Goal: Task Accomplishment & Management: Use online tool/utility

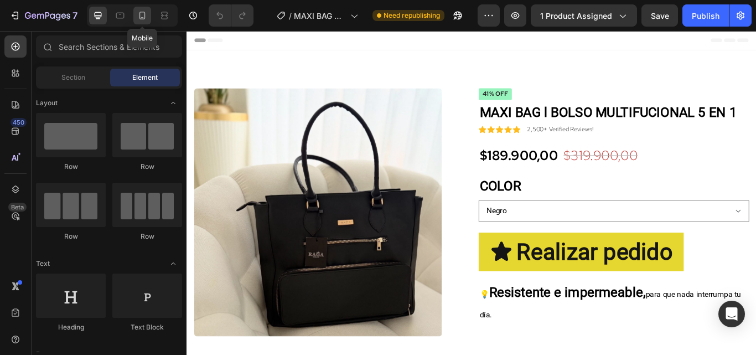
click at [143, 20] on icon at bounding box center [142, 15] width 11 height 11
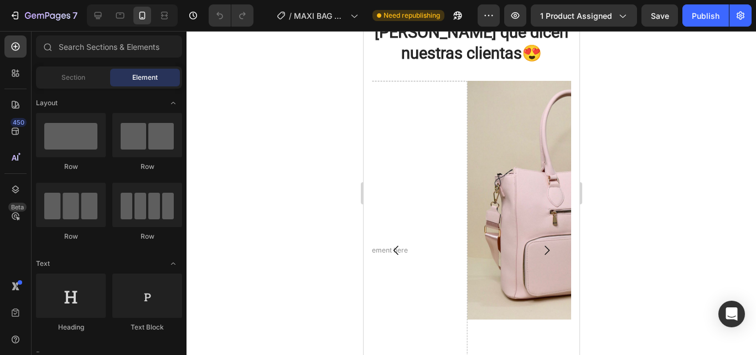
scroll to position [2713, 0]
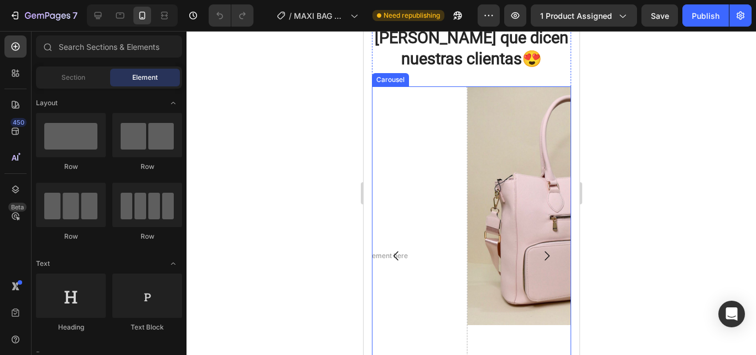
click at [544, 251] on icon "Carousel Next Arrow" at bounding box center [546, 255] width 5 height 9
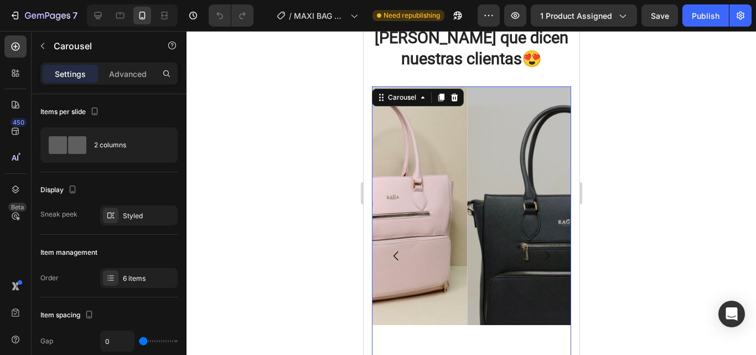
click at [398, 249] on icon "Carousel Back Arrow" at bounding box center [395, 255] width 13 height 13
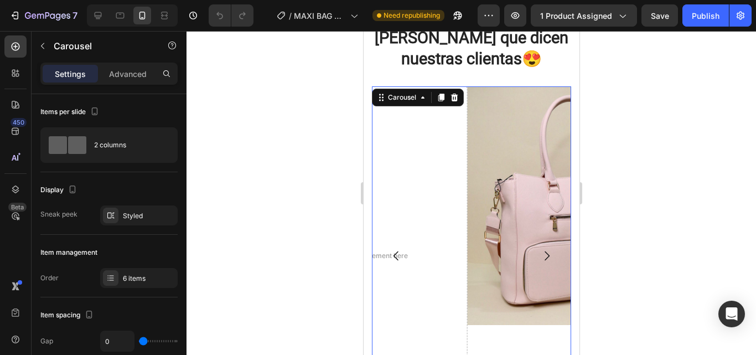
click at [136, 282] on div "6 items" at bounding box center [149, 279] width 52 height 10
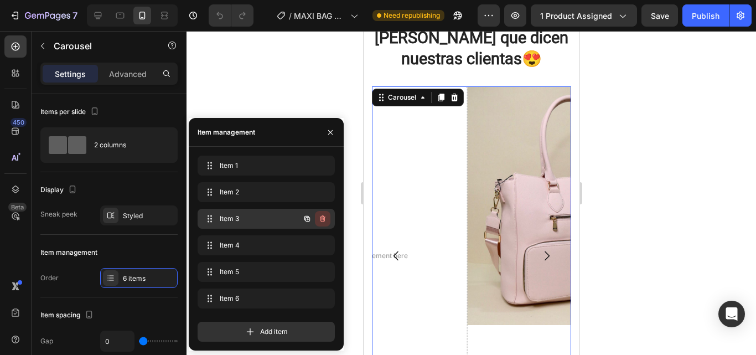
click at [324, 219] on icon "button" at bounding box center [323, 218] width 6 height 7
click at [324, 219] on div "Delete" at bounding box center [315, 219] width 20 height 10
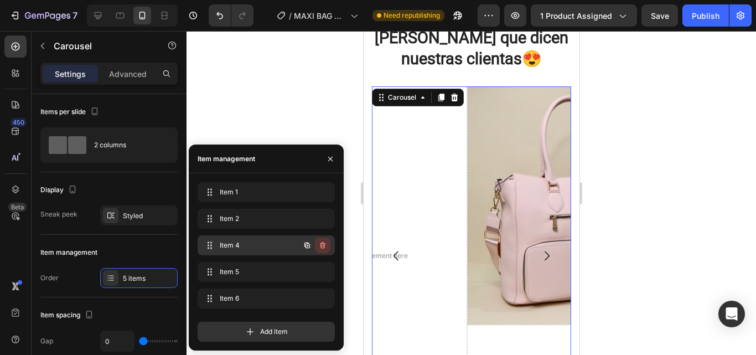
click at [321, 242] on icon "button" at bounding box center [322, 245] width 9 height 9
click at [321, 242] on div "Delete" at bounding box center [315, 245] width 20 height 10
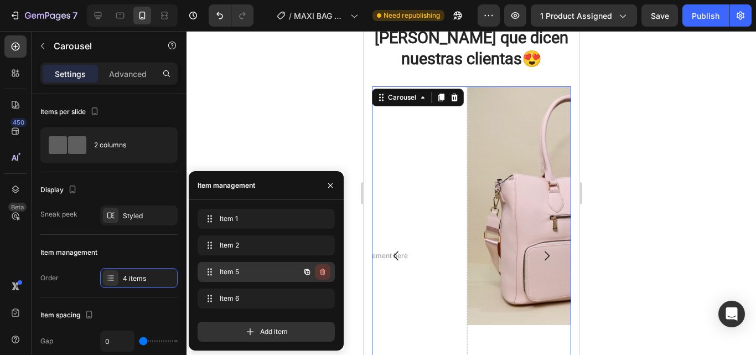
click at [325, 274] on icon "button" at bounding box center [322, 271] width 9 height 9
click at [325, 274] on div "Delete" at bounding box center [315, 272] width 20 height 10
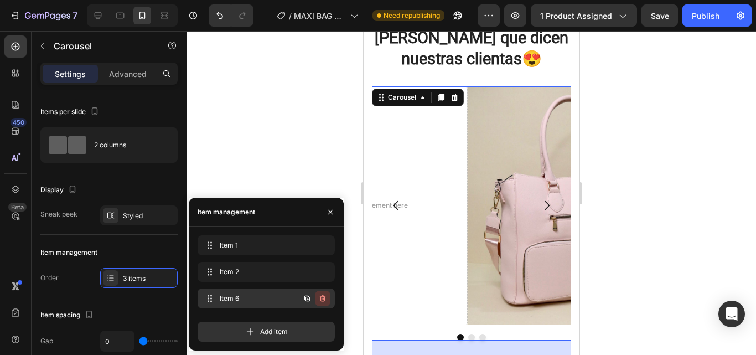
click at [323, 296] on icon "button" at bounding box center [323, 298] width 6 height 7
click at [323, 296] on div "Delete" at bounding box center [315, 298] width 20 height 10
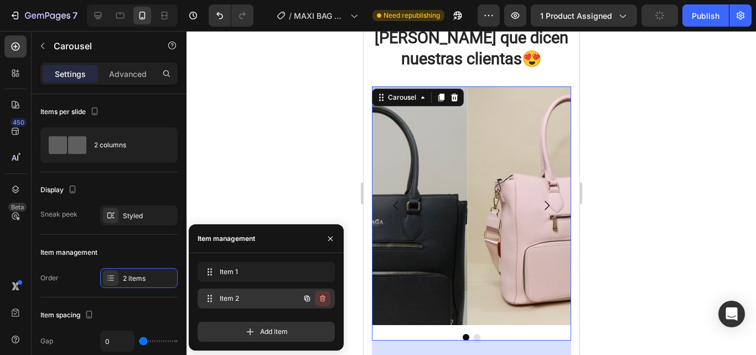
click at [323, 295] on icon "button" at bounding box center [322, 298] width 9 height 9
click at [323, 295] on div "Delete" at bounding box center [315, 298] width 20 height 10
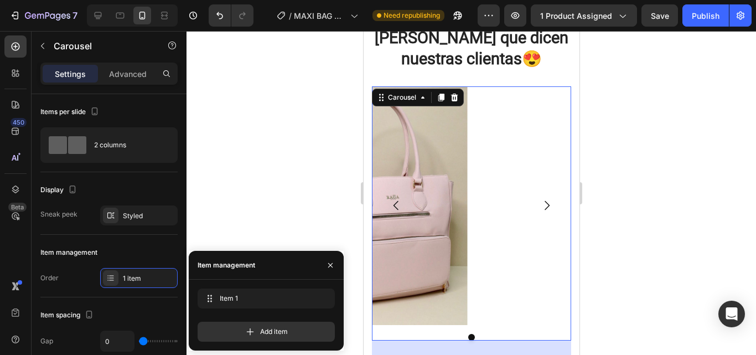
click at [489, 234] on div "Image" at bounding box center [470, 205] width 199 height 239
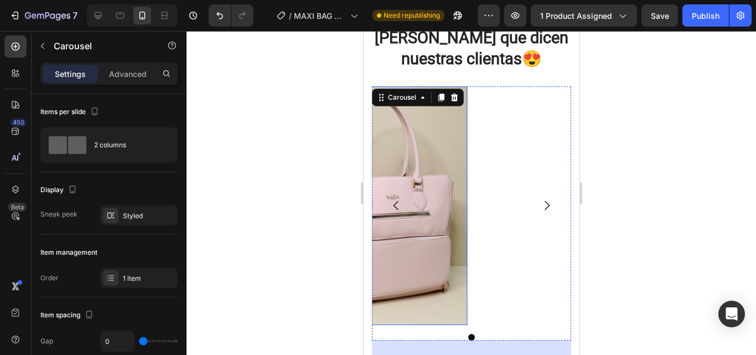
click at [426, 233] on img at bounding box center [371, 205] width 191 height 239
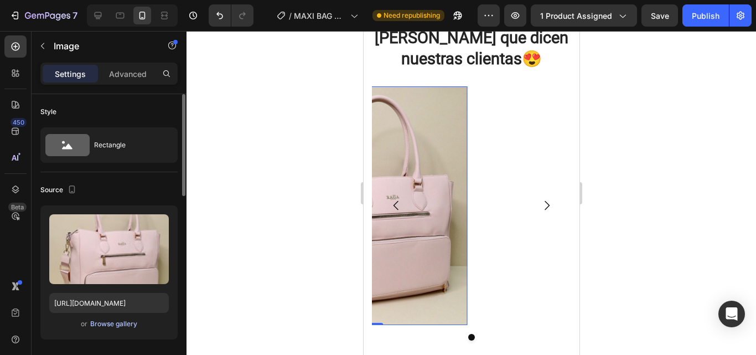
click at [116, 327] on div "Browse gallery" at bounding box center [113, 324] width 47 height 10
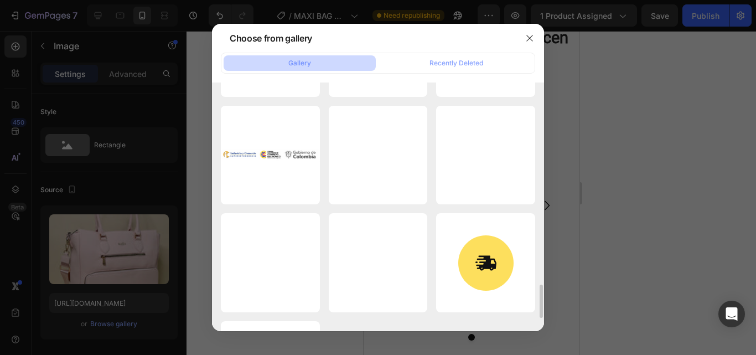
scroll to position [1329, 0]
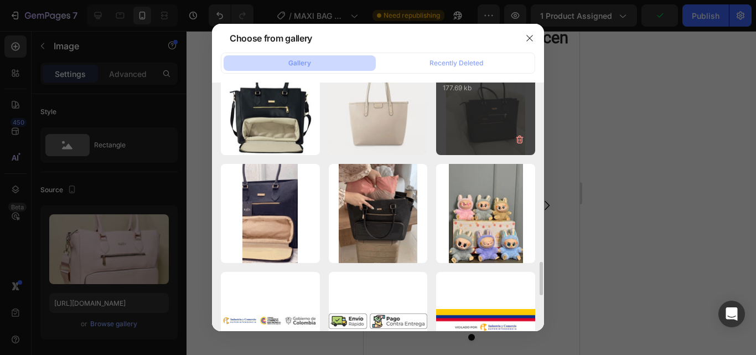
click at [492, 137] on div "WhatsApp Image 2025-...AM.jpeg 177.69 kb" at bounding box center [485, 105] width 99 height 99
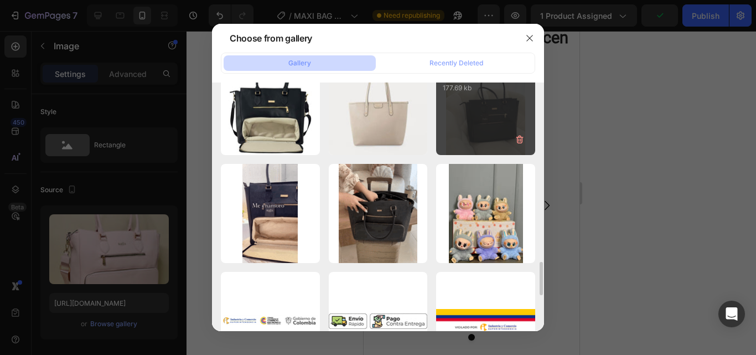
type input "[URL][DOMAIN_NAME]"
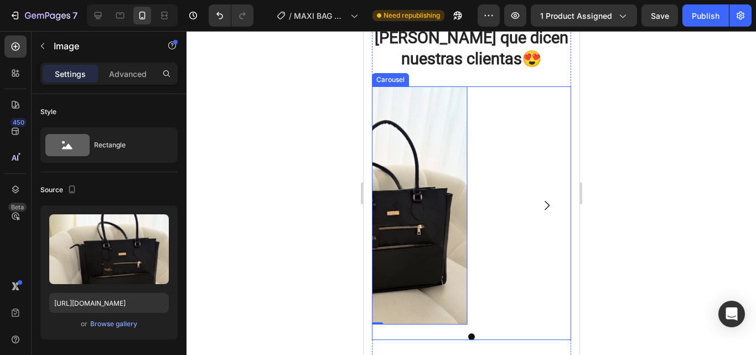
click at [492, 204] on div "Image 0" at bounding box center [470, 205] width 199 height 238
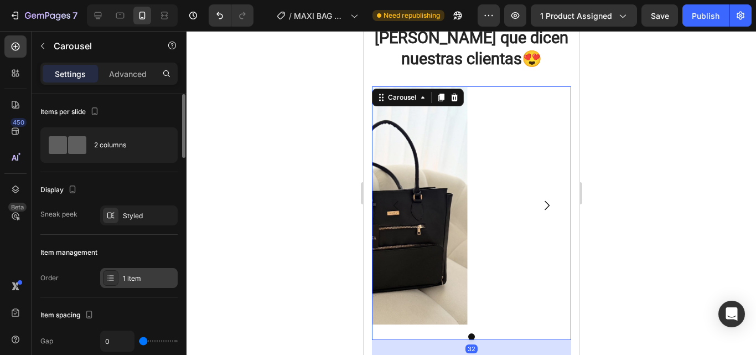
click at [156, 274] on div "1 item" at bounding box center [149, 279] width 52 height 10
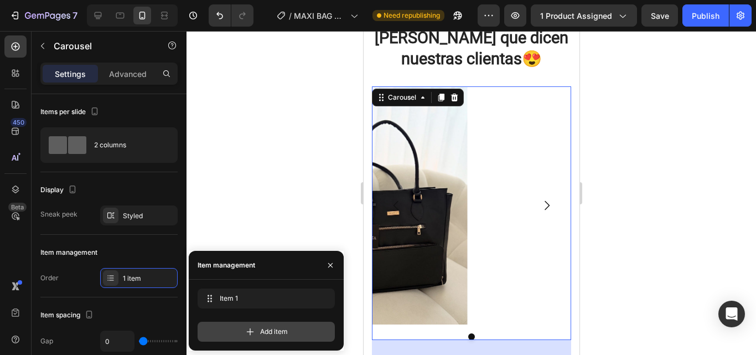
click at [264, 329] on span "Add item" at bounding box center [274, 332] width 28 height 10
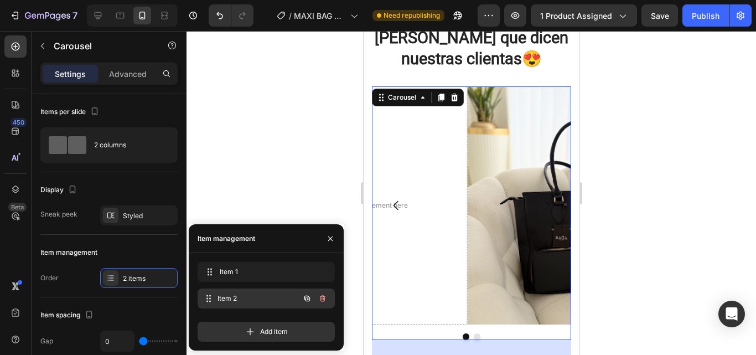
click at [247, 301] on span "Item 2" at bounding box center [259, 298] width 82 height 10
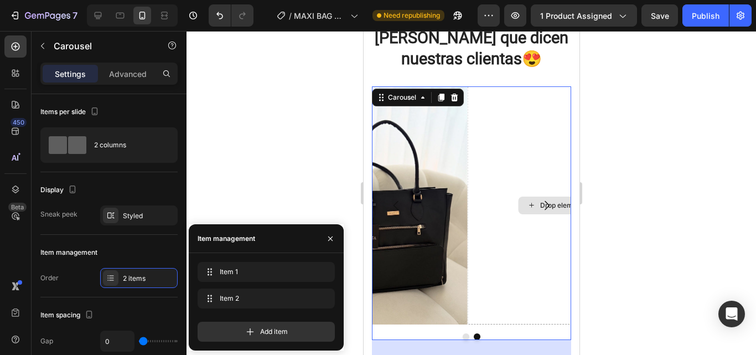
click at [518, 228] on div "Drop element here" at bounding box center [562, 205] width 191 height 238
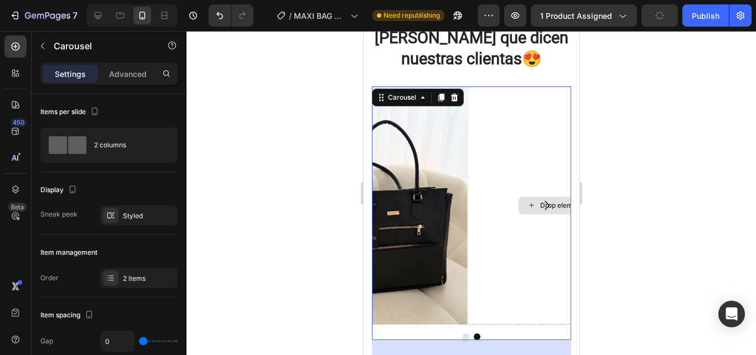
click at [518, 228] on div "Drop element here" at bounding box center [562, 205] width 191 height 238
click at [492, 271] on div "Drop element here" at bounding box center [562, 205] width 191 height 238
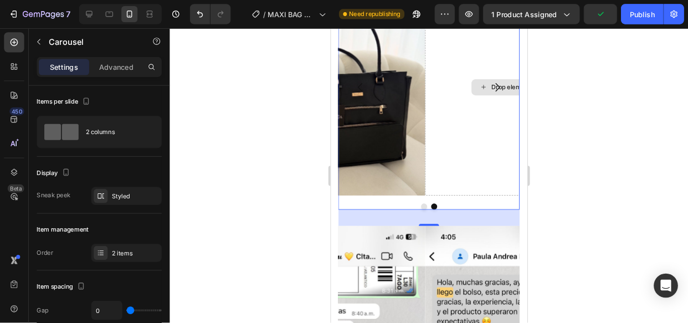
scroll to position [2824, 0]
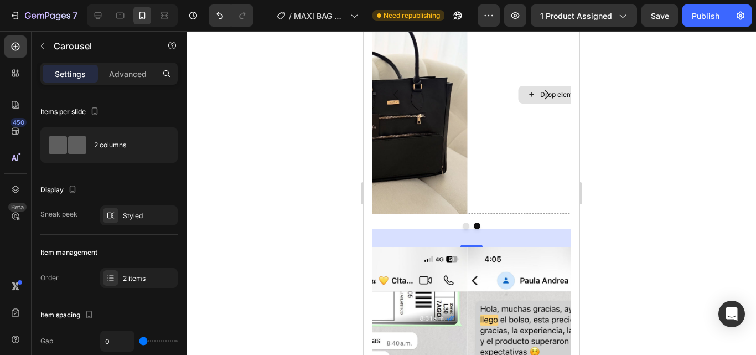
click at [506, 138] on div "Drop element here" at bounding box center [562, 95] width 191 height 238
click at [123, 74] on p "Advanced" at bounding box center [128, 74] width 38 height 12
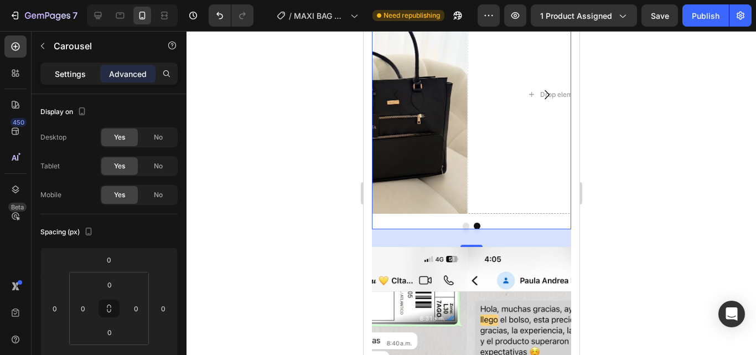
click at [71, 73] on p "Settings" at bounding box center [70, 74] width 31 height 12
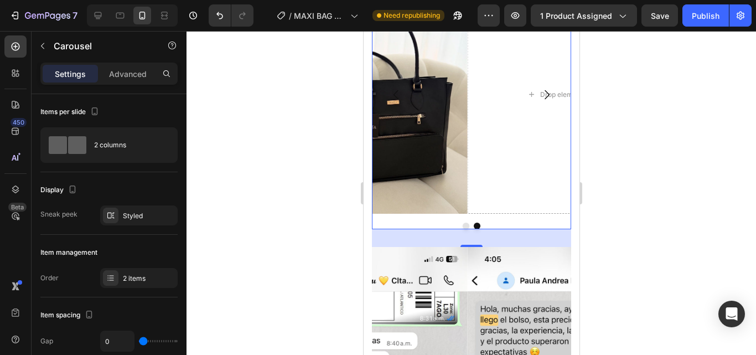
click at [540, 88] on icon "Carousel Next Arrow" at bounding box center [546, 94] width 13 height 13
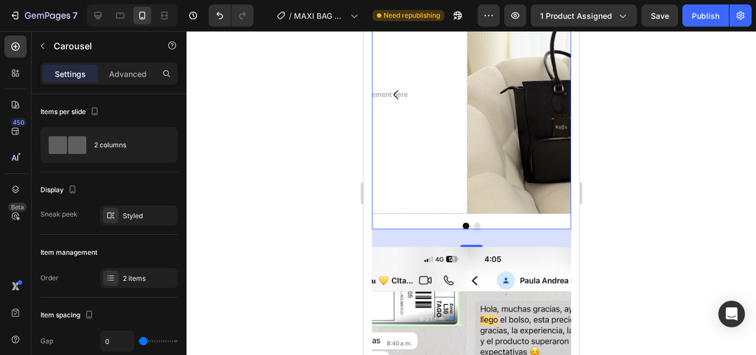
click at [409, 79] on button "Carousel Back Arrow" at bounding box center [395, 94] width 31 height 31
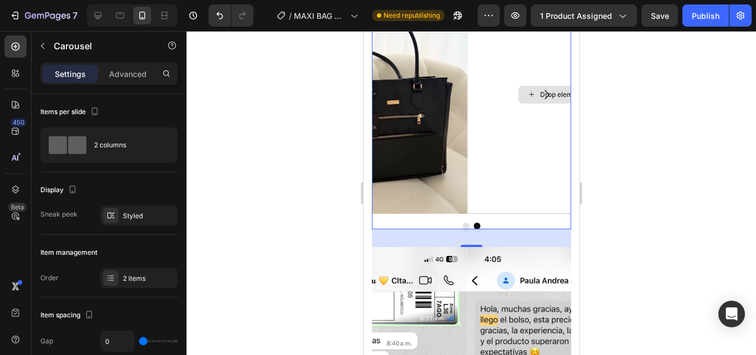
click at [497, 107] on div "Drop element here" at bounding box center [562, 95] width 191 height 238
click at [492, 87] on div "Drop element here" at bounding box center [562, 95] width 191 height 238
click at [492, 78] on div "Drop element here" at bounding box center [562, 95] width 191 height 238
click at [531, 79] on button "Carousel Next Arrow" at bounding box center [546, 94] width 31 height 31
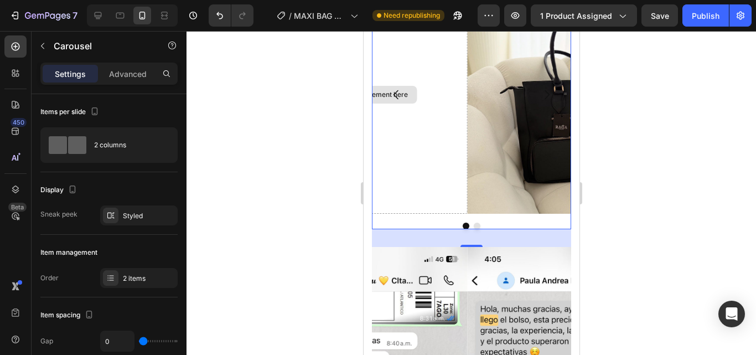
click at [415, 86] on div "Drop element here" at bounding box center [372, 95] width 90 height 18
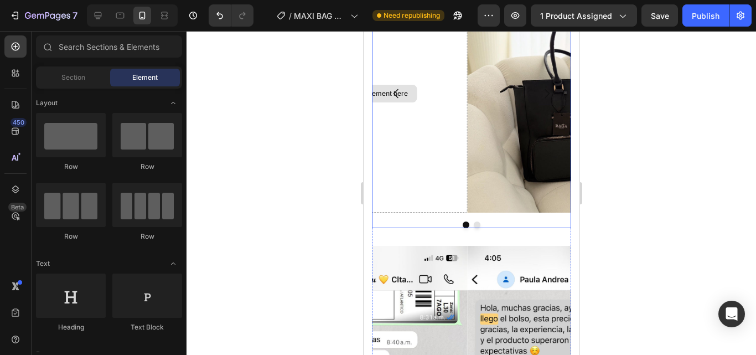
scroll to position [2825, 0]
click at [410, 78] on button "Carousel Back Arrow" at bounding box center [395, 93] width 31 height 31
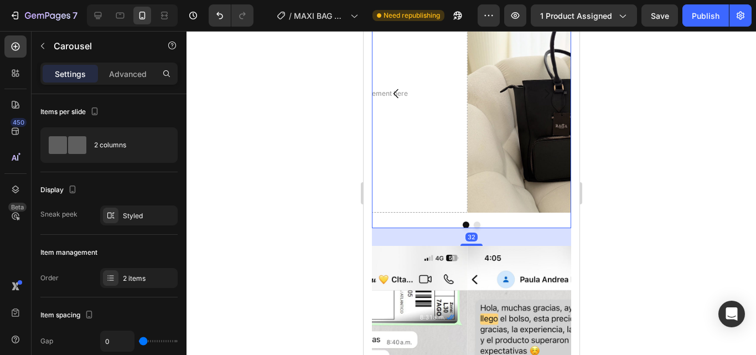
click at [410, 78] on button "Carousel Back Arrow" at bounding box center [395, 93] width 31 height 31
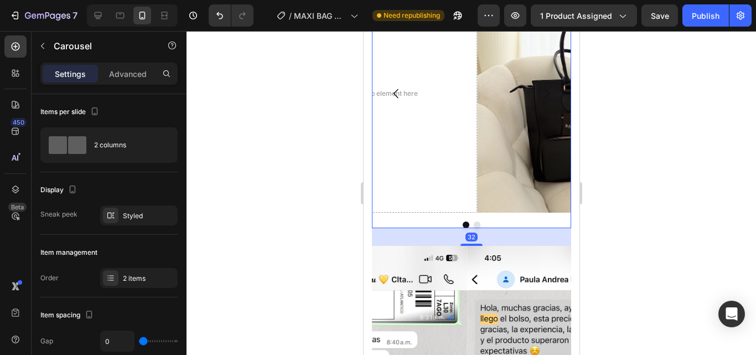
click at [410, 78] on button "Carousel Back Arrow" at bounding box center [395, 93] width 31 height 31
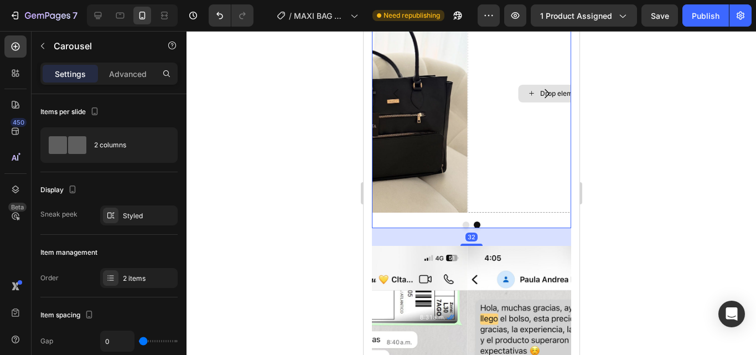
click at [477, 96] on div "Drop element here" at bounding box center [562, 94] width 191 height 238
click at [493, 146] on div "Drop element here" at bounding box center [562, 94] width 191 height 238
click at [492, 145] on div "Drop element here" at bounding box center [562, 94] width 191 height 238
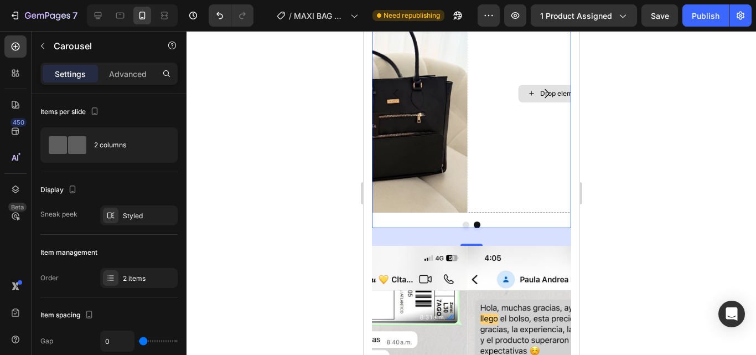
click at [492, 145] on div "Drop element here" at bounding box center [562, 94] width 191 height 238
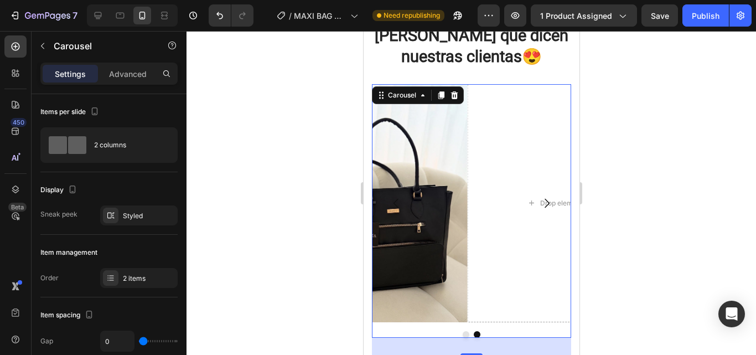
scroll to position [2714, 0]
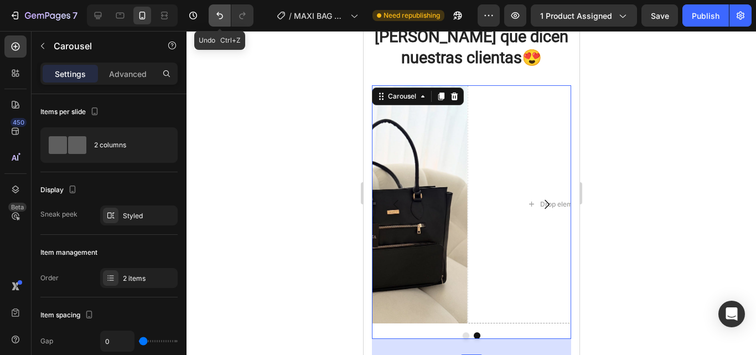
click at [227, 17] on button "Undo/Redo" at bounding box center [220, 15] width 22 height 22
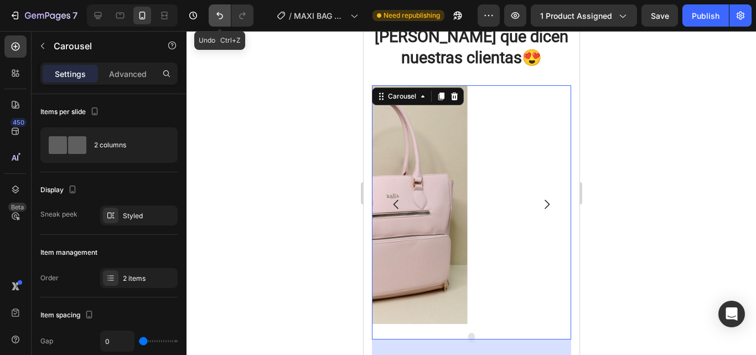
click at [227, 17] on button "Undo/Redo" at bounding box center [220, 15] width 22 height 22
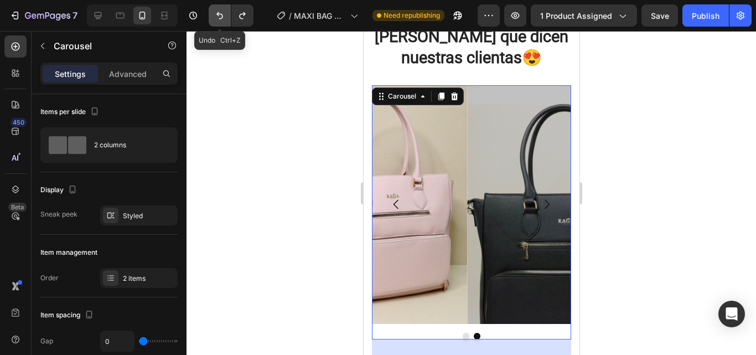
click at [227, 17] on button "Undo/Redo" at bounding box center [220, 15] width 22 height 22
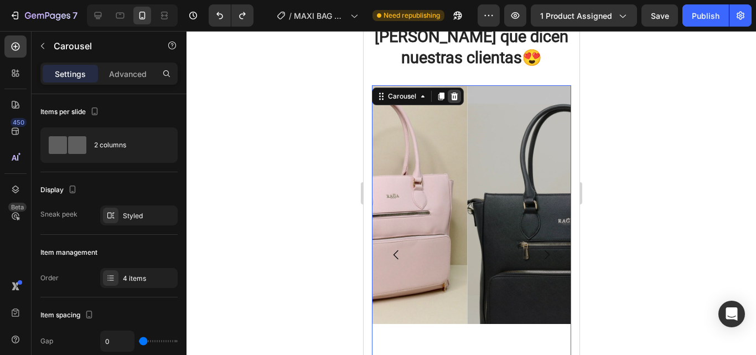
click at [454, 92] on icon at bounding box center [454, 96] width 7 height 8
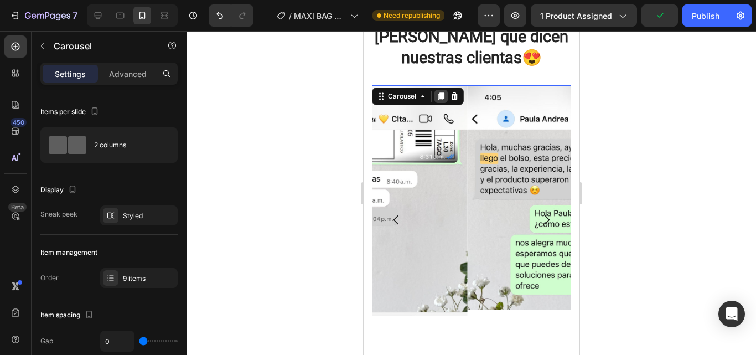
click at [442, 92] on icon at bounding box center [441, 96] width 6 height 8
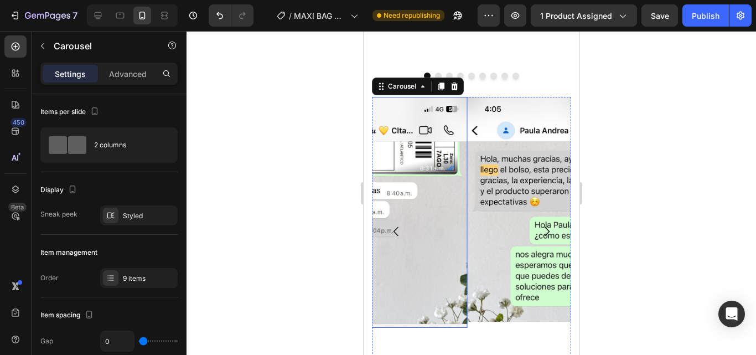
scroll to position [3014, 0]
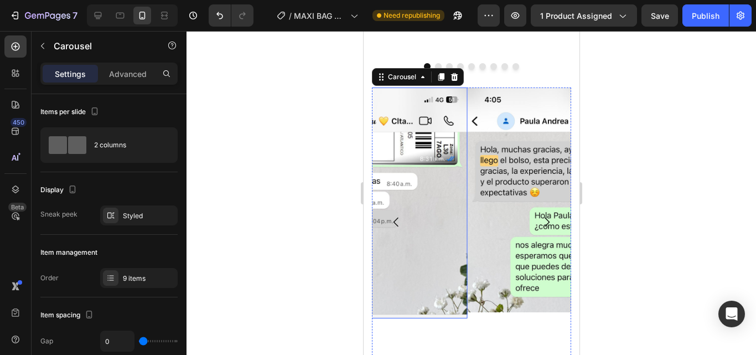
click at [435, 207] on img at bounding box center [371, 202] width 191 height 231
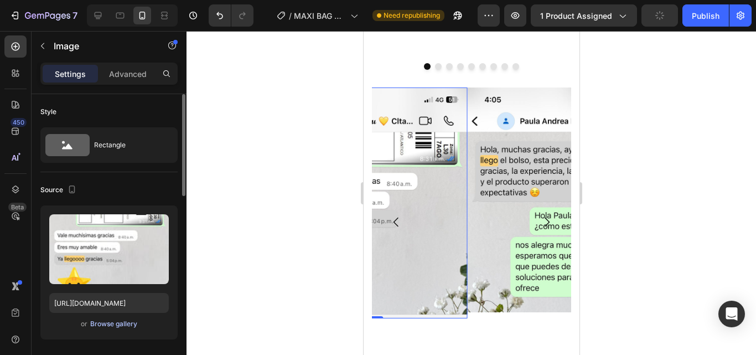
click at [127, 327] on div "Browse gallery" at bounding box center [113, 324] width 47 height 10
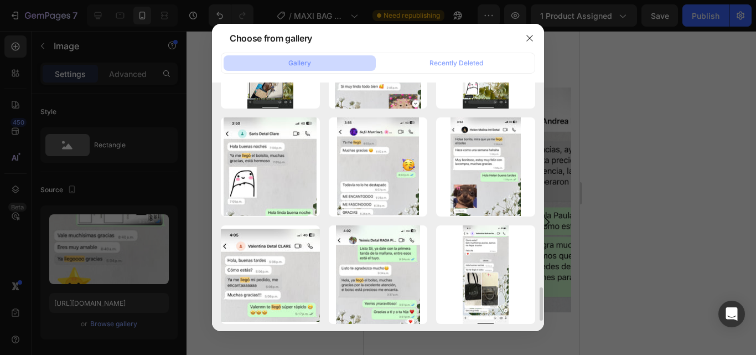
scroll to position [1218, 0]
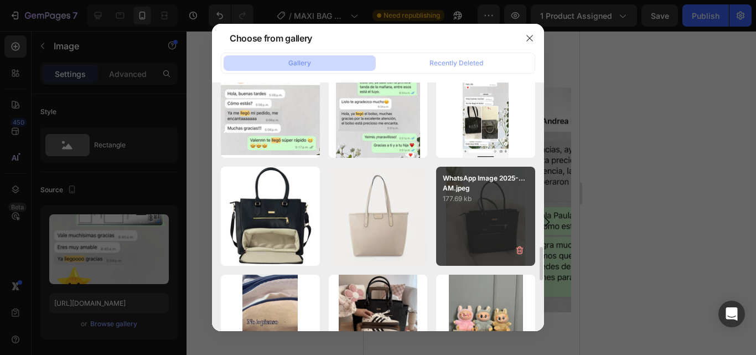
click at [484, 238] on div "WhatsApp Image 2025-...AM.jpeg 177.69 kb" at bounding box center [485, 216] width 99 height 99
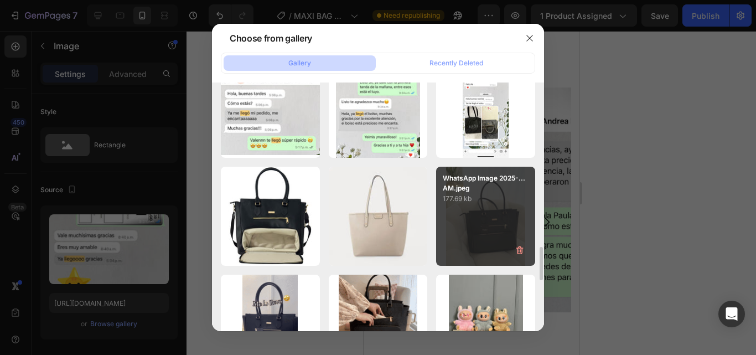
type input "[URL][DOMAIN_NAME]"
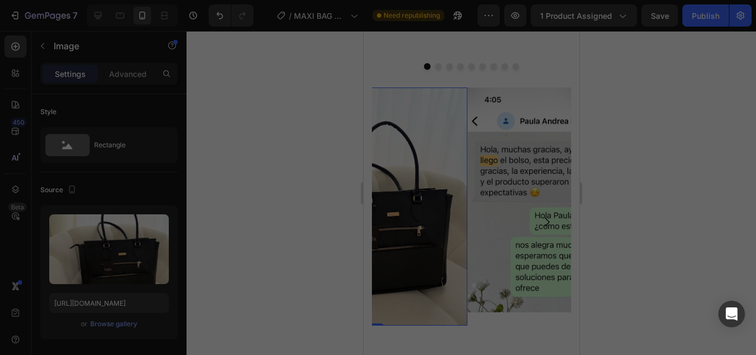
scroll to position [3017, 0]
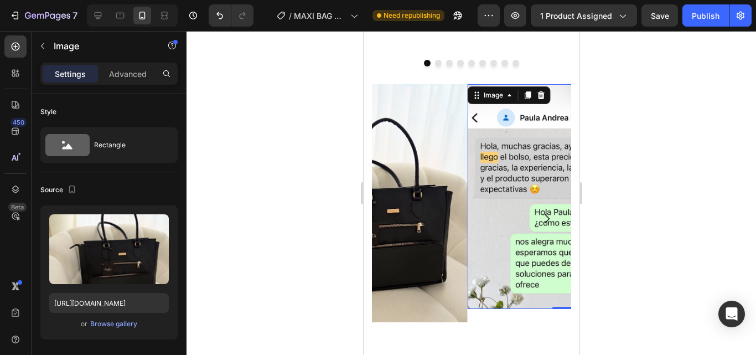
click at [489, 231] on img at bounding box center [562, 196] width 191 height 225
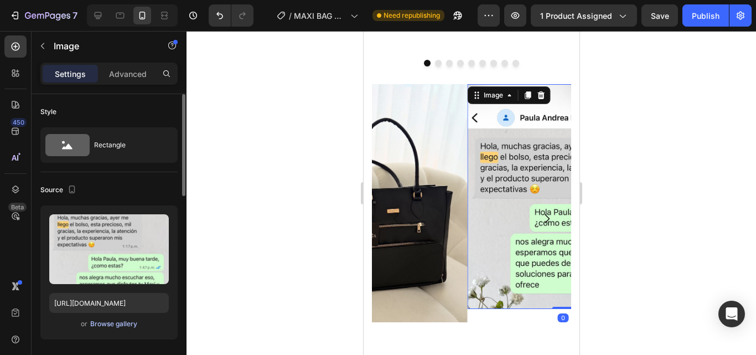
click at [116, 324] on div "Browse gallery" at bounding box center [113, 324] width 47 height 10
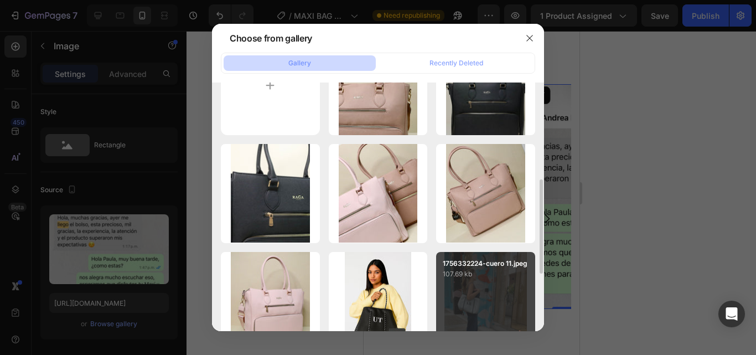
scroll to position [111, 0]
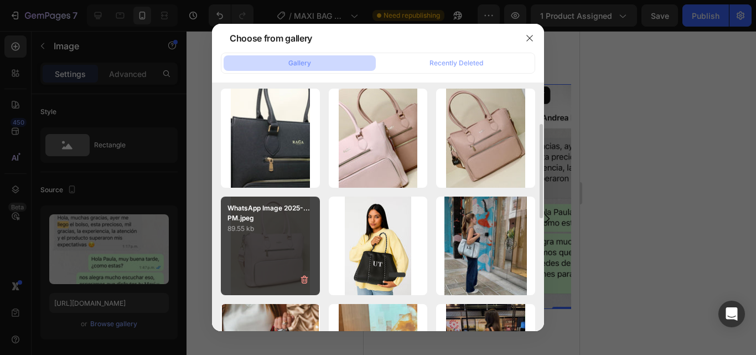
click at [286, 250] on div "WhatsApp Image 2025-...PM.jpeg 89.55 kb" at bounding box center [270, 246] width 99 height 99
type input "[URL][DOMAIN_NAME]"
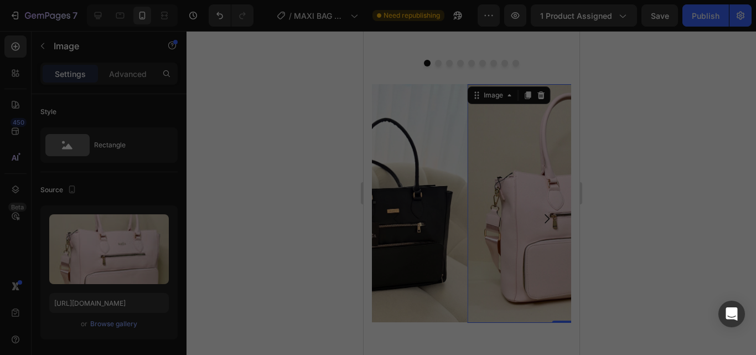
scroll to position [3018, 0]
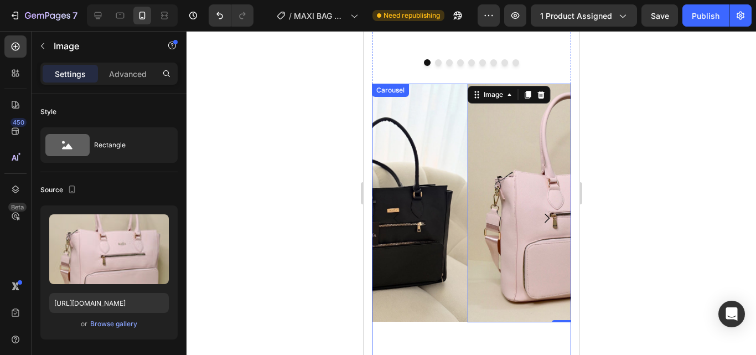
click at [540, 211] on icon "Carousel Next Arrow" at bounding box center [546, 217] width 13 height 13
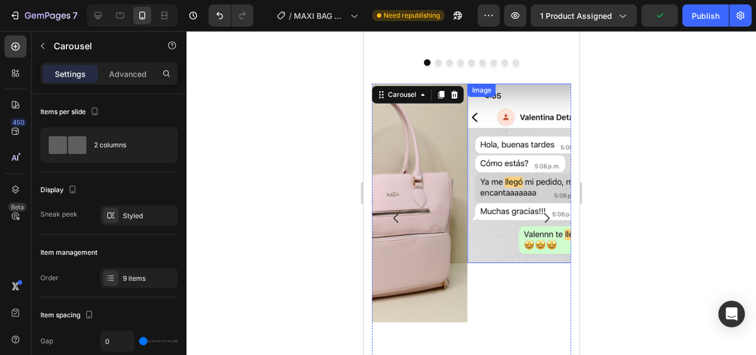
click at [487, 176] on img at bounding box center [562, 173] width 191 height 179
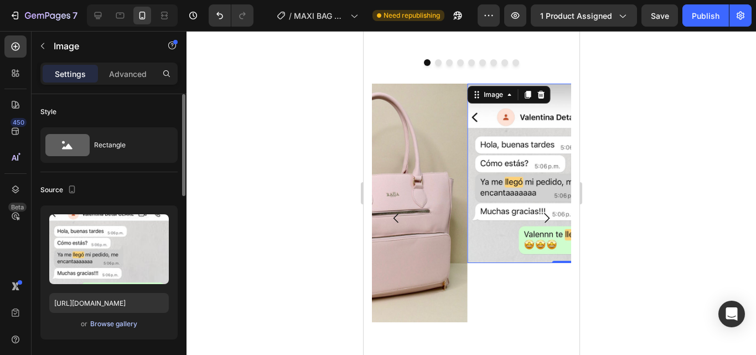
click at [128, 327] on div "Browse gallery" at bounding box center [113, 324] width 47 height 10
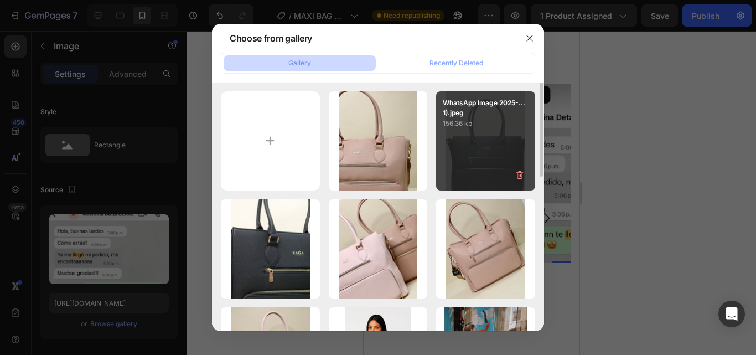
click at [489, 158] on div "WhatsApp Image 2025-...1).jpeg 156.36 kb" at bounding box center [485, 140] width 99 height 99
type input "[URL][DOMAIN_NAME]"
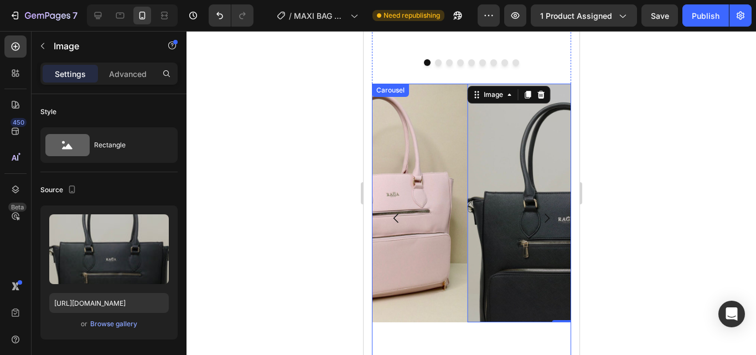
click at [540, 211] on icon "Carousel Next Arrow" at bounding box center [546, 217] width 13 height 13
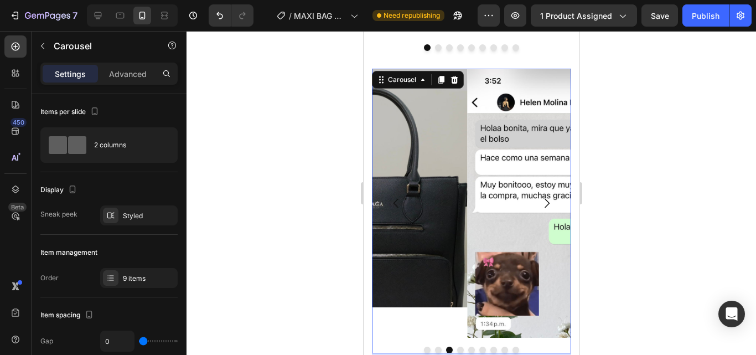
scroll to position [3071, 0]
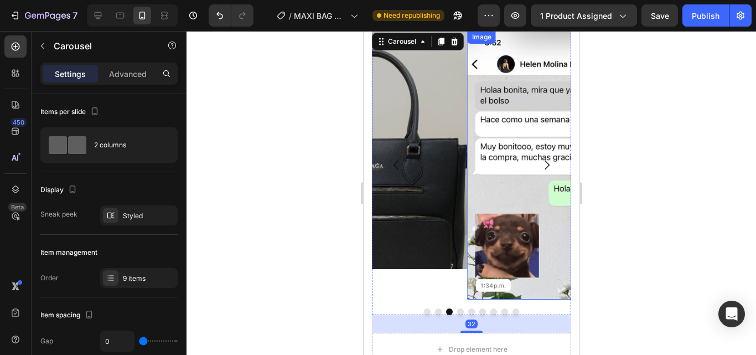
click at [505, 161] on img at bounding box center [562, 164] width 191 height 269
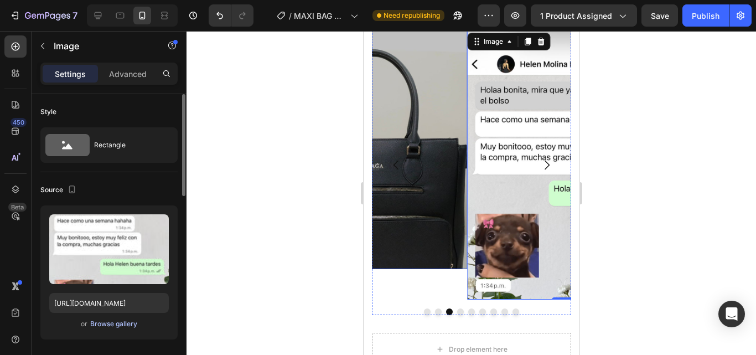
click at [120, 322] on div "Browse gallery" at bounding box center [113, 324] width 47 height 10
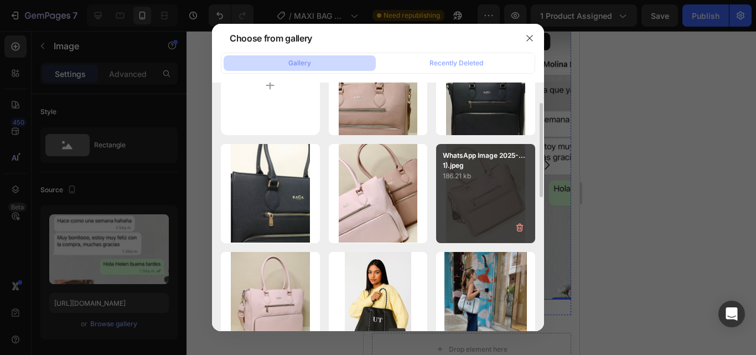
scroll to position [111, 0]
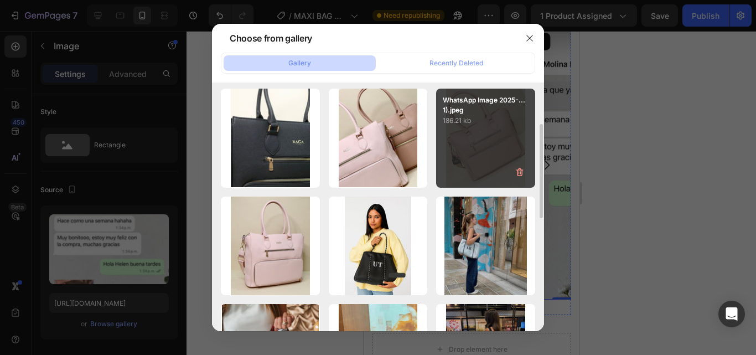
click at [503, 162] on div "WhatsApp Image 2025-...1).jpeg 186.21 kb" at bounding box center [485, 138] width 99 height 99
type input "[URL][DOMAIN_NAME]"
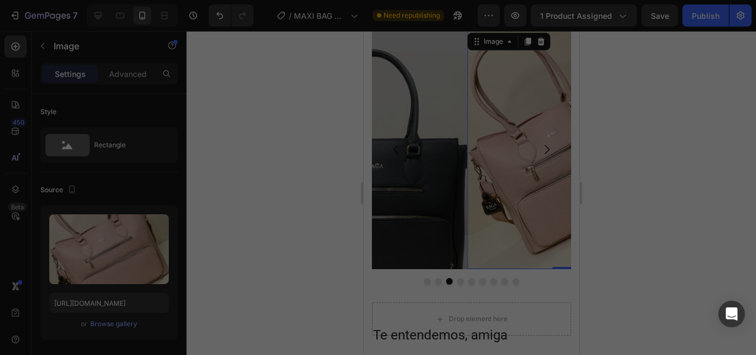
scroll to position [3056, 0]
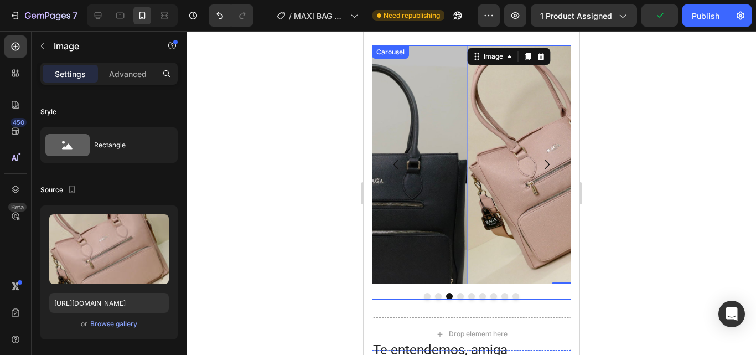
click at [396, 158] on icon "Carousel Back Arrow" at bounding box center [395, 164] width 13 height 13
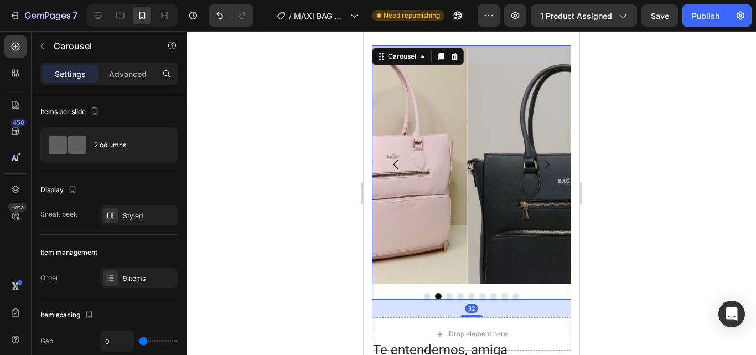
click at [396, 158] on icon "Carousel Back Arrow" at bounding box center [395, 164] width 13 height 13
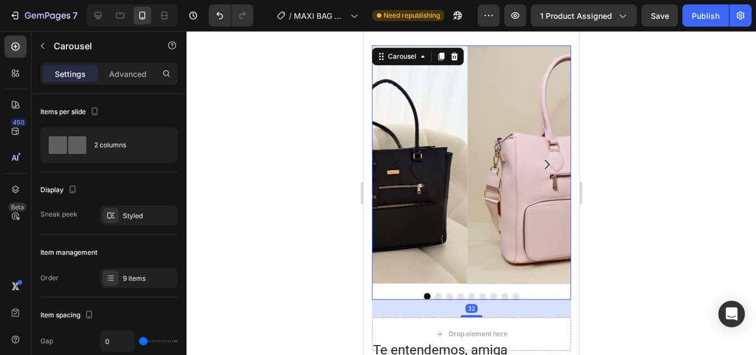
click at [396, 158] on icon "Carousel Back Arrow" at bounding box center [395, 164] width 13 height 13
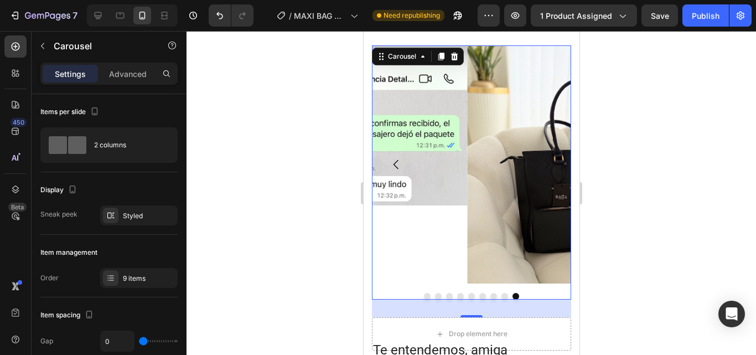
click at [540, 158] on icon "Carousel Next Arrow" at bounding box center [546, 164] width 13 height 13
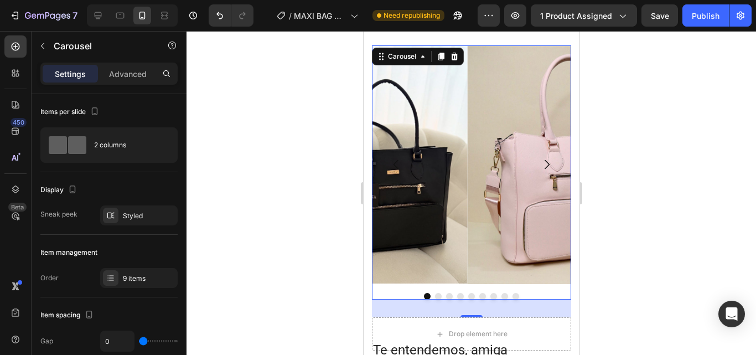
click at [540, 158] on icon "Carousel Next Arrow" at bounding box center [546, 164] width 13 height 13
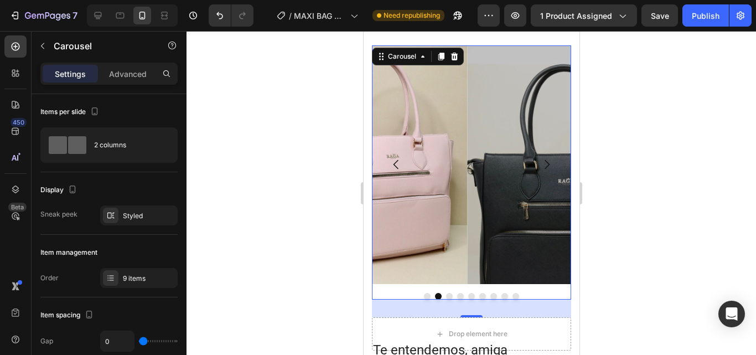
click at [540, 158] on icon "Carousel Next Arrow" at bounding box center [546, 164] width 13 height 13
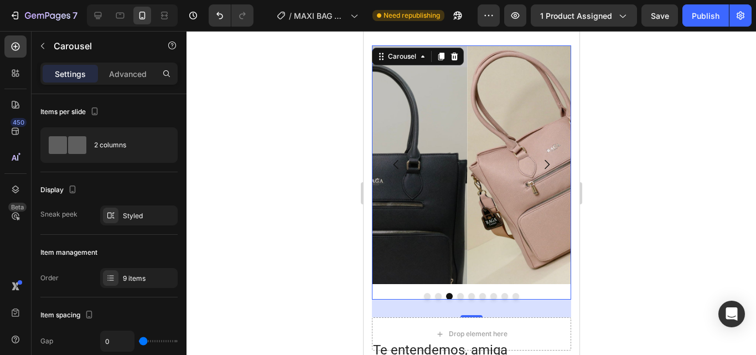
click at [540, 158] on icon "Carousel Next Arrow" at bounding box center [546, 164] width 13 height 13
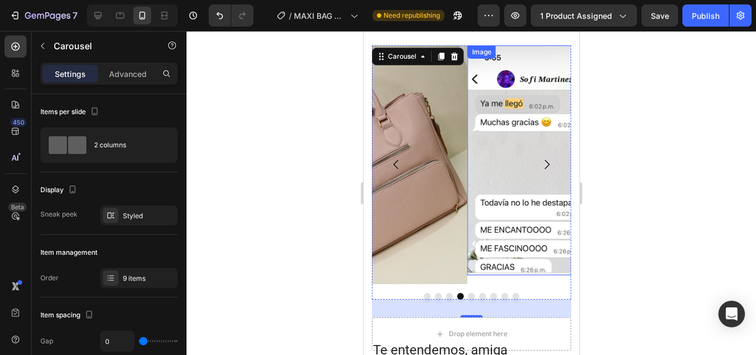
click at [499, 201] on img at bounding box center [562, 160] width 191 height 230
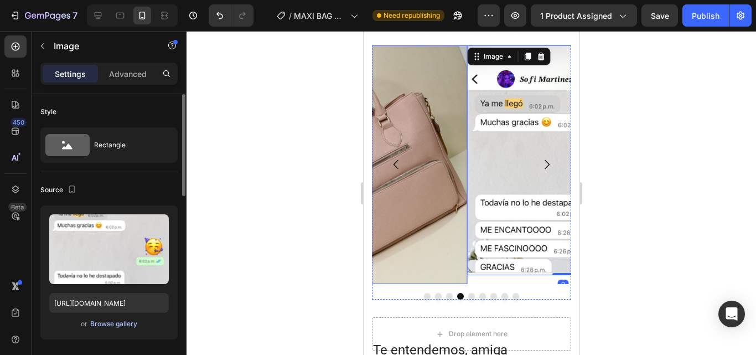
click at [127, 323] on div "Browse gallery" at bounding box center [113, 324] width 47 height 10
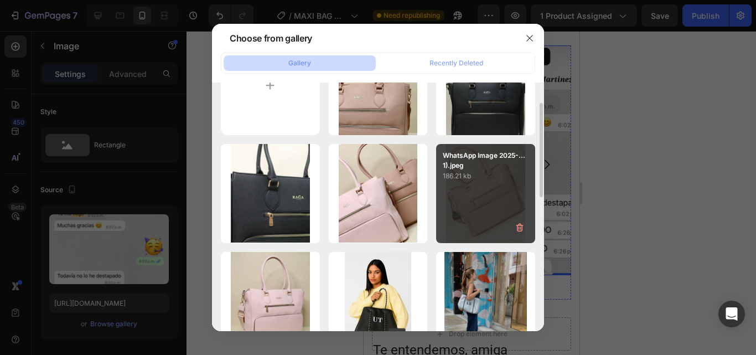
scroll to position [0, 0]
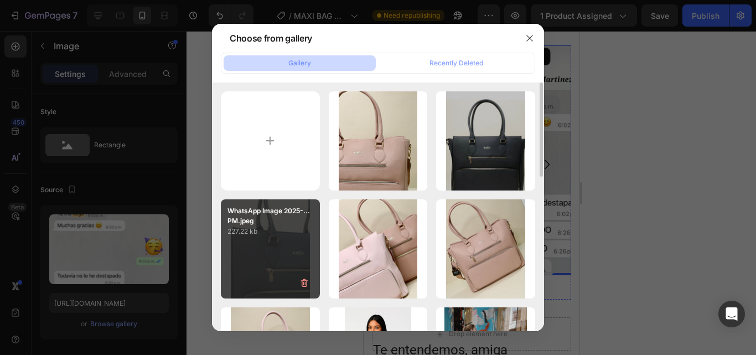
click at [282, 243] on div "WhatsApp Image 2025-...PM.jpeg 227.22 kb" at bounding box center [270, 248] width 99 height 99
type input "[URL][DOMAIN_NAME]"
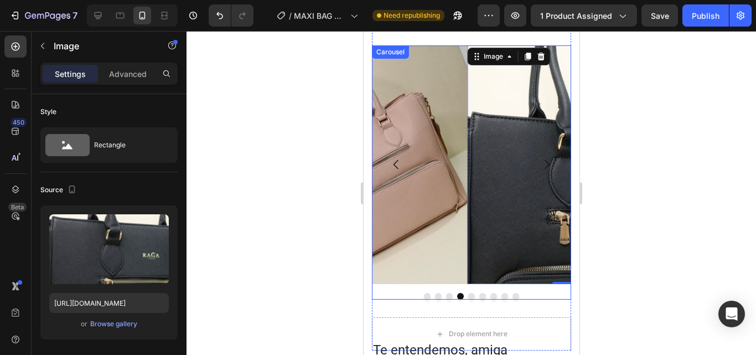
click at [540, 158] on icon "Carousel Next Arrow" at bounding box center [546, 164] width 13 height 13
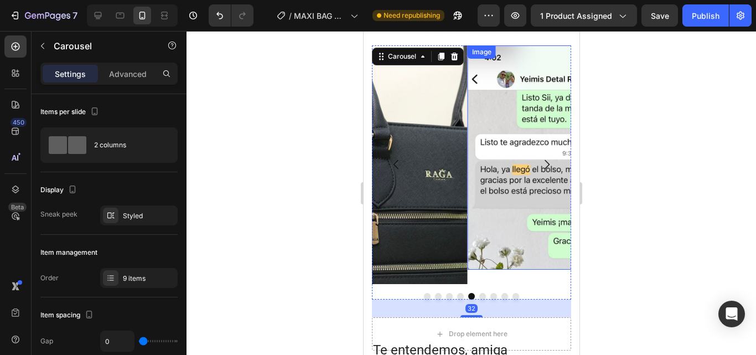
click at [479, 178] on img at bounding box center [562, 157] width 191 height 224
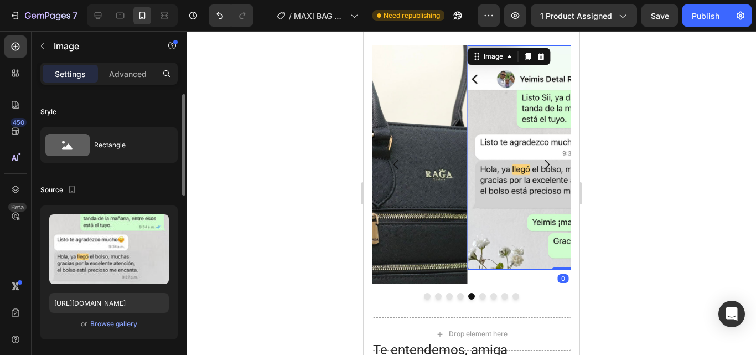
click at [131, 318] on div "or Browse gallery" at bounding box center [109, 323] width 120 height 13
click at [130, 321] on div "Browse gallery" at bounding box center [113, 324] width 47 height 10
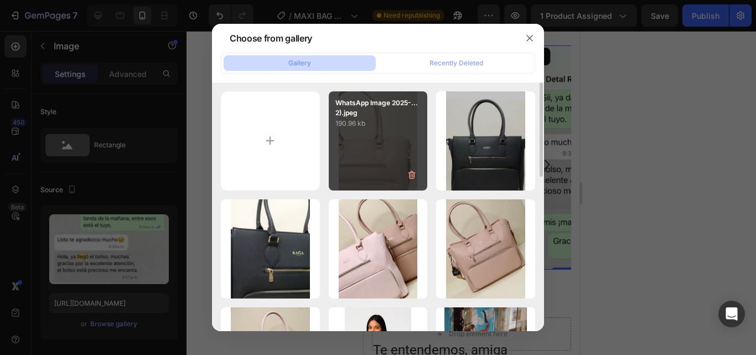
click at [376, 169] on div "WhatsApp Image 2025-...2).jpeg 190.96 kb" at bounding box center [378, 140] width 99 height 99
type input "[URL][DOMAIN_NAME]"
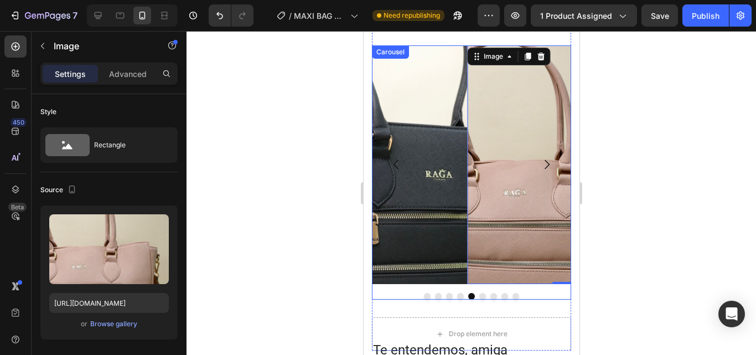
click at [540, 158] on icon "Carousel Next Arrow" at bounding box center [546, 164] width 13 height 13
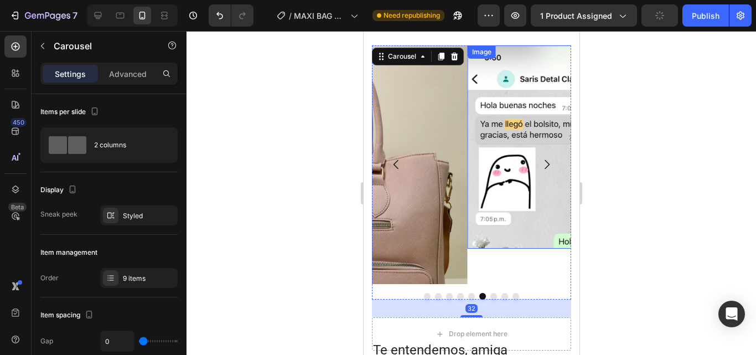
click at [517, 156] on img at bounding box center [562, 146] width 191 height 203
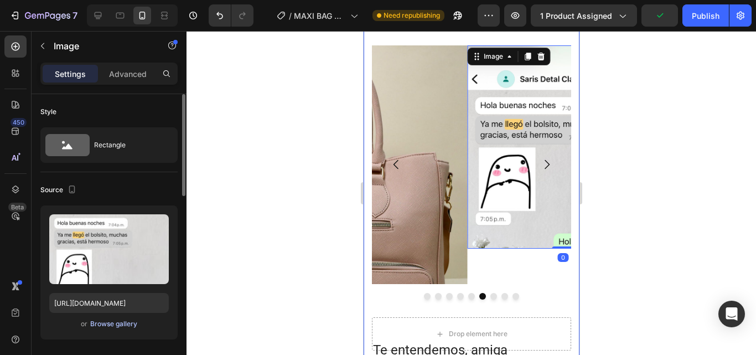
click at [130, 323] on div "Browse gallery" at bounding box center [113, 324] width 47 height 10
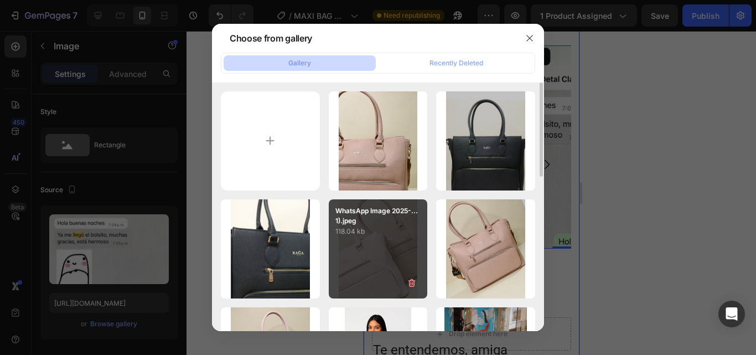
click at [361, 240] on div "WhatsApp Image 2025-...1).jpeg 118.04 kb" at bounding box center [378, 248] width 99 height 99
type input "[URL][DOMAIN_NAME]"
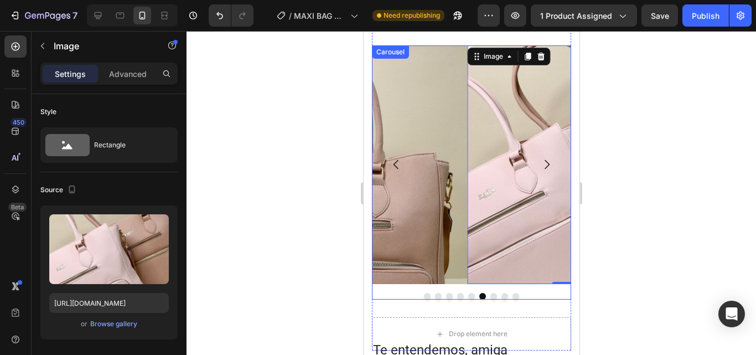
click at [540, 158] on icon "Carousel Next Arrow" at bounding box center [546, 164] width 13 height 13
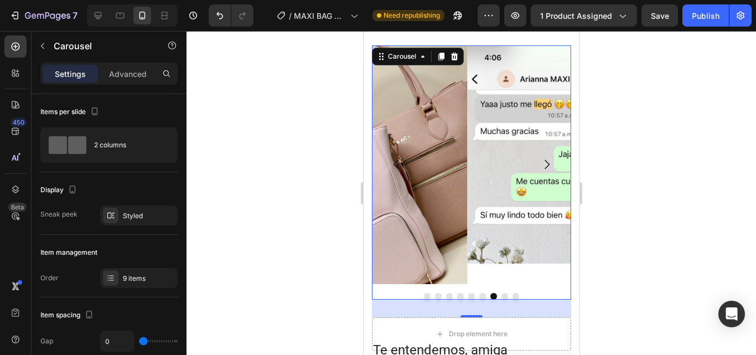
click at [540, 158] on icon "Carousel Next Arrow" at bounding box center [546, 164] width 13 height 13
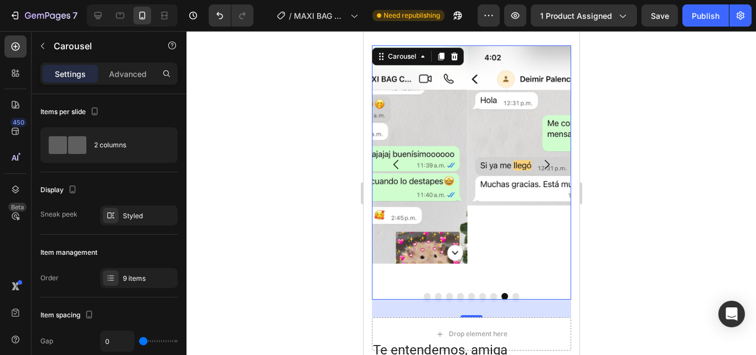
click at [540, 158] on icon "Carousel Next Arrow" at bounding box center [546, 164] width 13 height 13
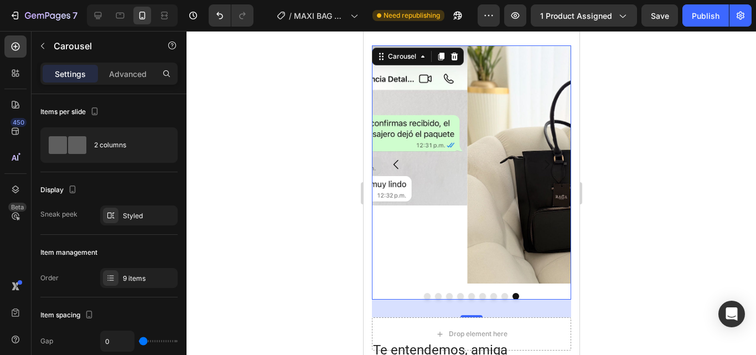
click at [540, 158] on icon "Carousel Next Arrow" at bounding box center [546, 164] width 13 height 13
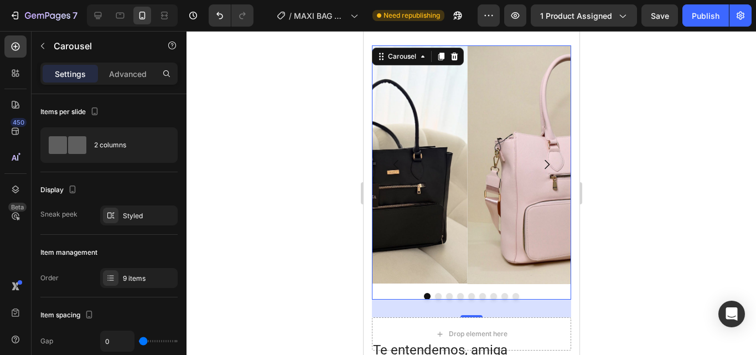
click at [540, 158] on icon "Carousel Next Arrow" at bounding box center [546, 164] width 13 height 13
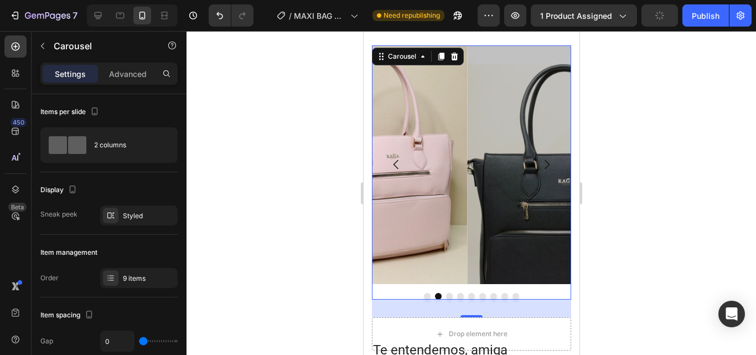
click at [540, 158] on icon "Carousel Next Arrow" at bounding box center [546, 164] width 13 height 13
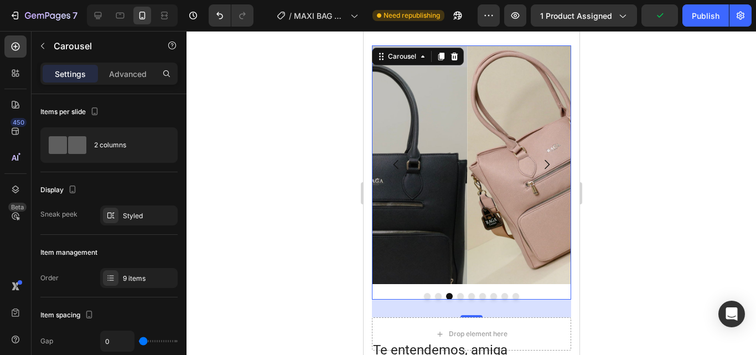
click at [540, 158] on icon "Carousel Next Arrow" at bounding box center [546, 164] width 13 height 13
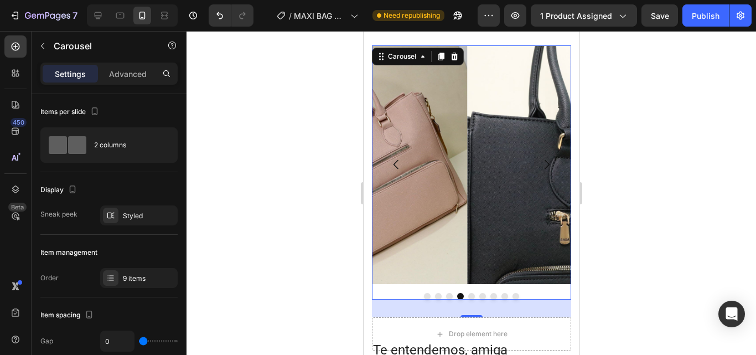
click at [633, 192] on div at bounding box center [472, 193] width 570 height 324
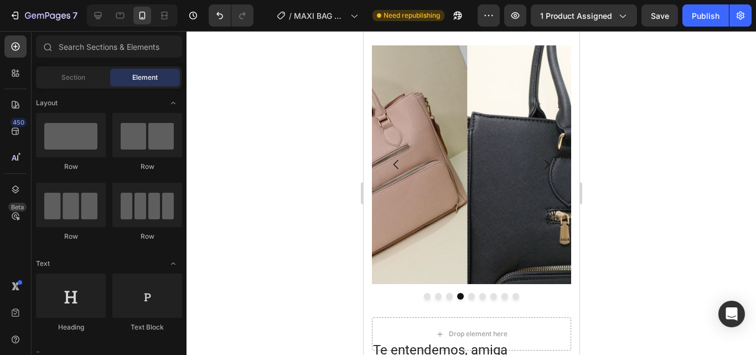
drag, startPoint x: 756, startPoint y: 298, endPoint x: 756, endPoint y: 286, distance: 11.6
click at [756, 286] on div at bounding box center [472, 193] width 570 height 324
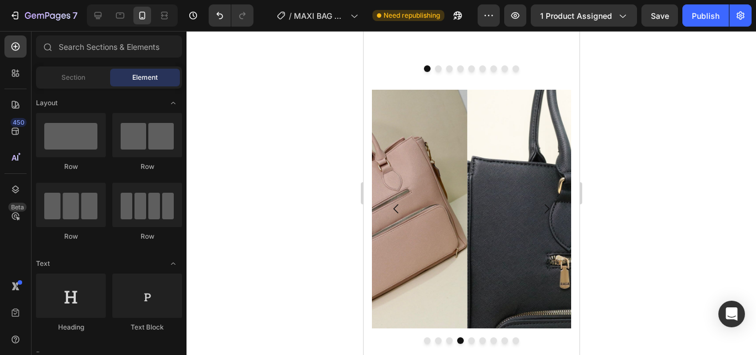
scroll to position [3141, 0]
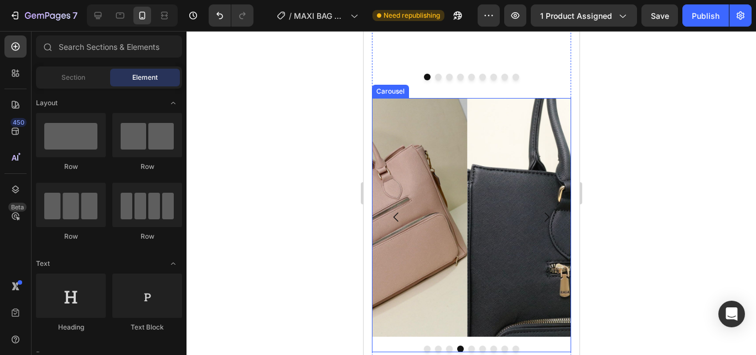
click at [540, 210] on icon "Carousel Next Arrow" at bounding box center [546, 216] width 13 height 13
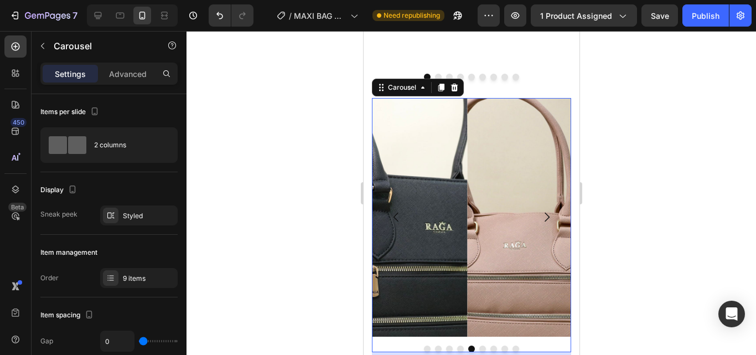
click at [540, 210] on icon "Carousel Next Arrow" at bounding box center [546, 216] width 13 height 13
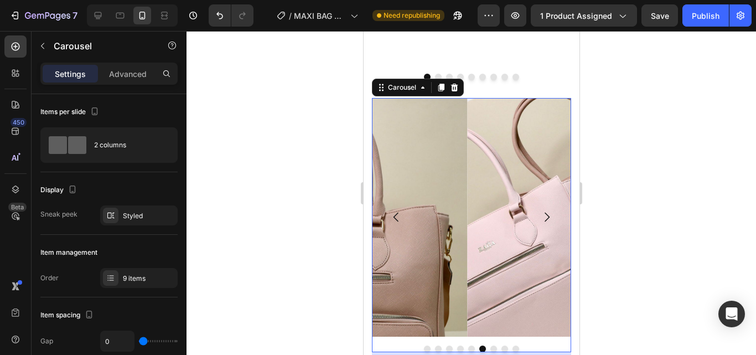
click at [540, 210] on icon "Carousel Next Arrow" at bounding box center [546, 216] width 13 height 13
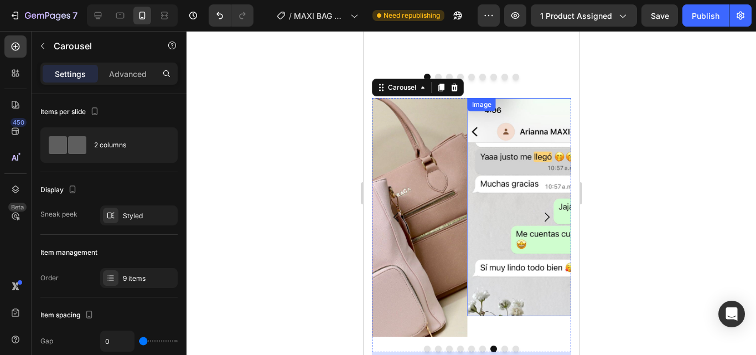
click at [502, 243] on img at bounding box center [562, 207] width 191 height 218
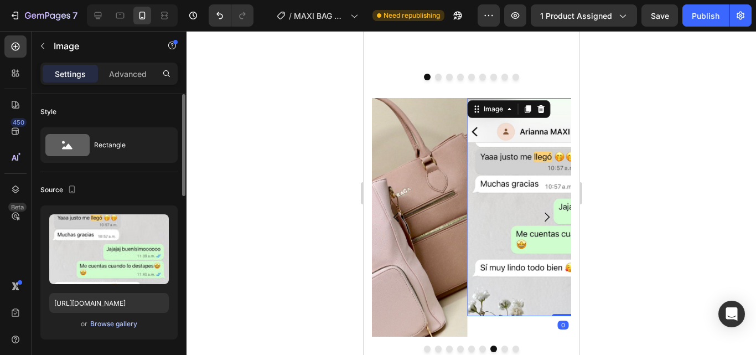
click at [100, 327] on div "Browse gallery" at bounding box center [113, 324] width 47 height 10
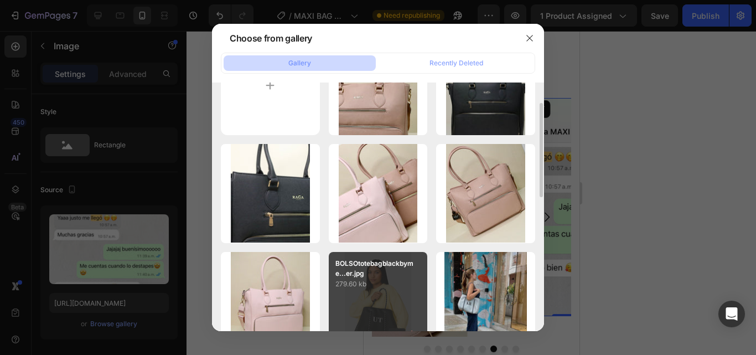
scroll to position [111, 0]
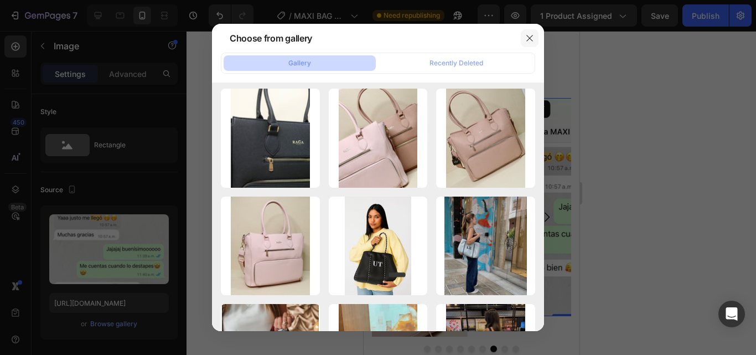
click at [530, 36] on icon "button" at bounding box center [529, 38] width 9 height 9
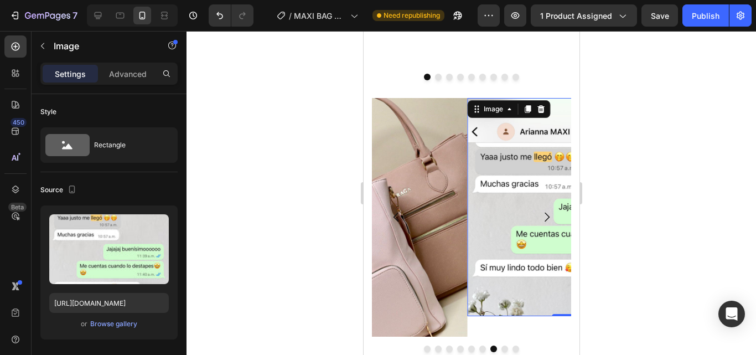
click at [517, 197] on img at bounding box center [562, 207] width 191 height 218
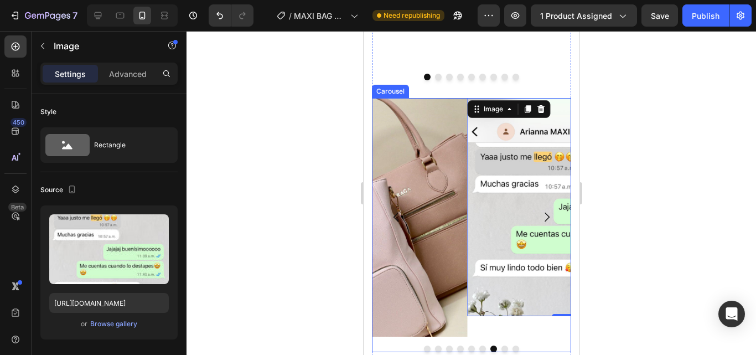
click at [540, 210] on icon "Carousel Next Arrow" at bounding box center [546, 216] width 13 height 13
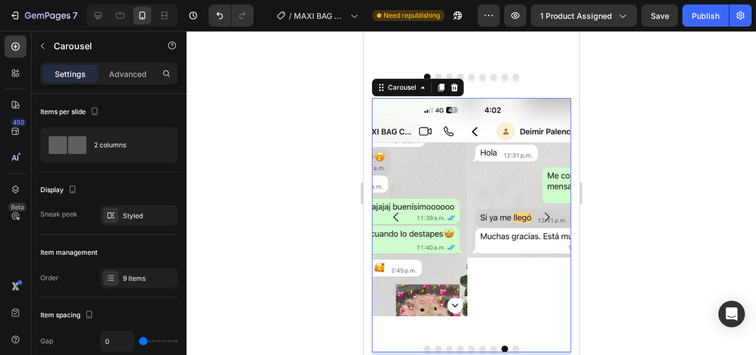
click at [396, 210] on icon "Carousel Back Arrow" at bounding box center [395, 216] width 13 height 13
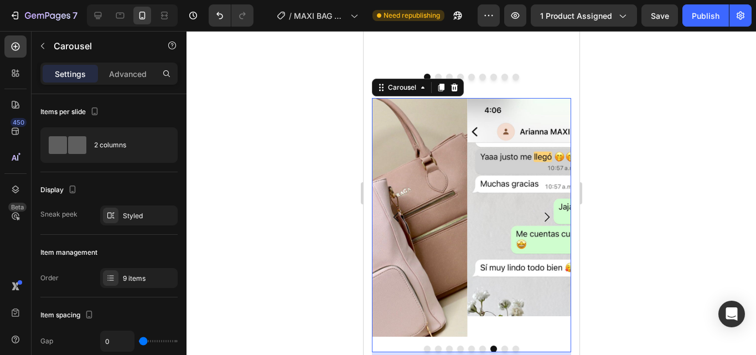
click at [541, 210] on icon "Carousel Next Arrow" at bounding box center [546, 216] width 13 height 13
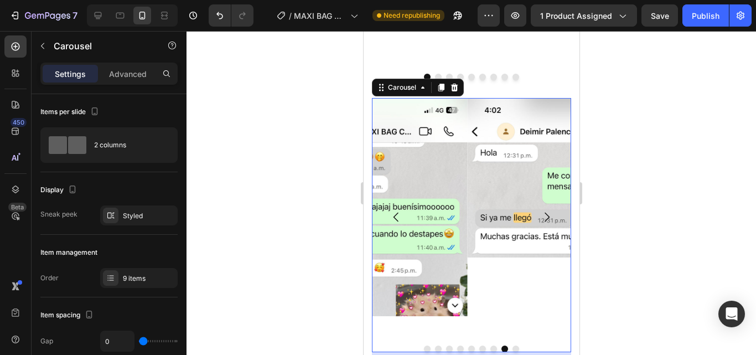
click at [396, 213] on icon "Carousel Back Arrow" at bounding box center [395, 217] width 5 height 9
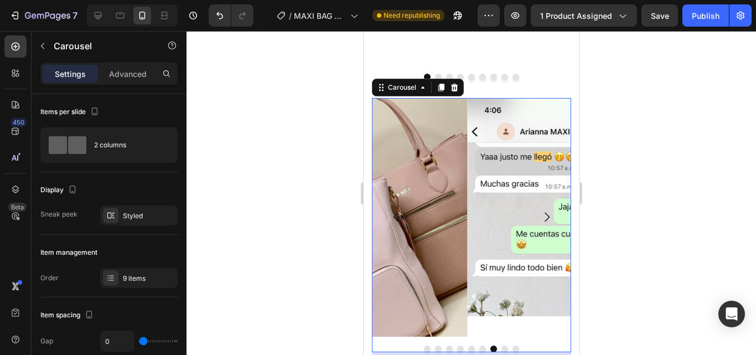
click at [396, 213] on icon "Carousel Back Arrow" at bounding box center [395, 217] width 5 height 9
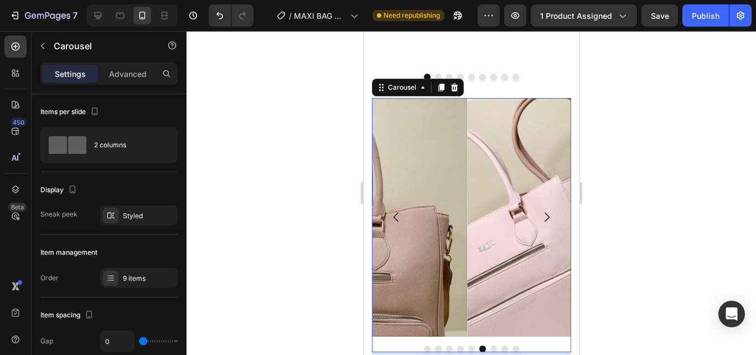
click at [396, 213] on icon "Carousel Back Arrow" at bounding box center [395, 217] width 5 height 9
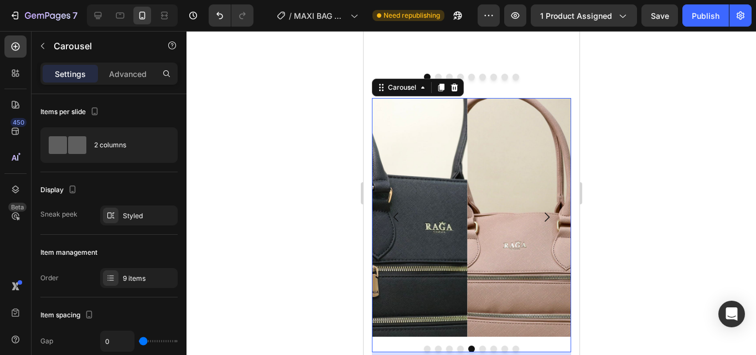
click at [396, 213] on icon "Carousel Back Arrow" at bounding box center [395, 217] width 5 height 9
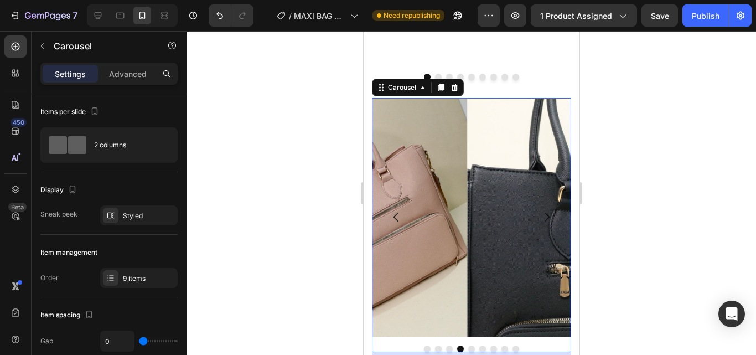
click at [396, 213] on icon "Carousel Back Arrow" at bounding box center [395, 217] width 5 height 9
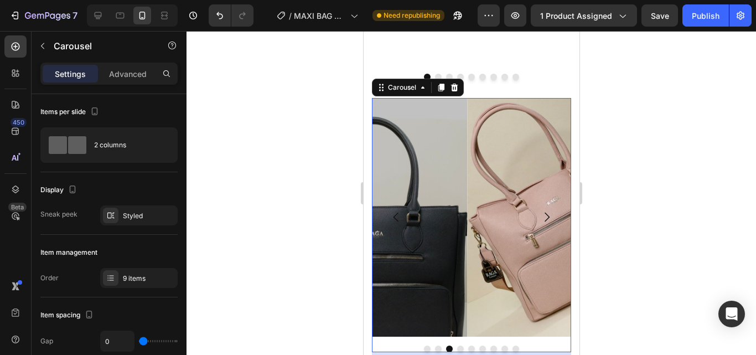
click at [396, 213] on icon "Carousel Back Arrow" at bounding box center [395, 217] width 5 height 9
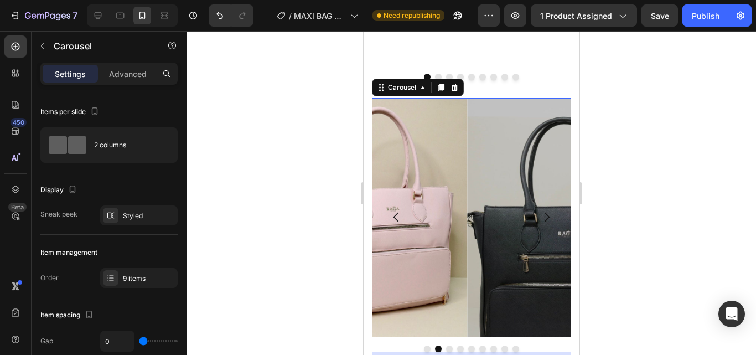
click at [396, 213] on icon "Carousel Back Arrow" at bounding box center [395, 217] width 5 height 9
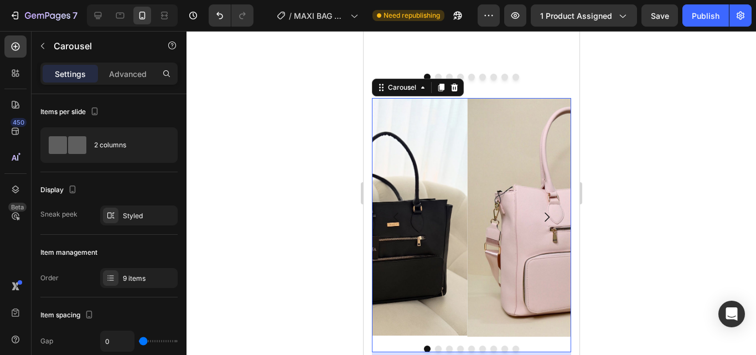
click at [396, 213] on icon "Carousel Back Arrow" at bounding box center [395, 217] width 5 height 9
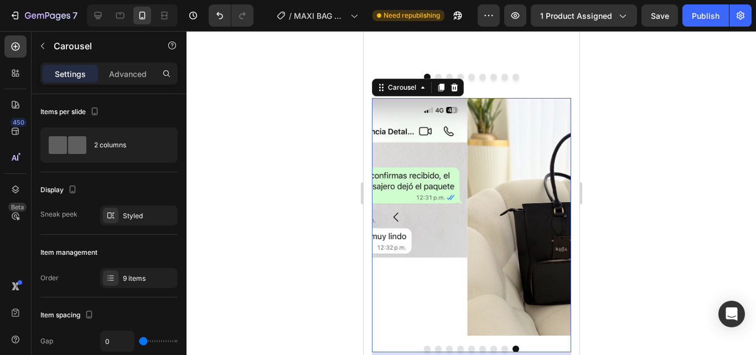
click at [396, 213] on icon "Carousel Back Arrow" at bounding box center [395, 217] width 5 height 9
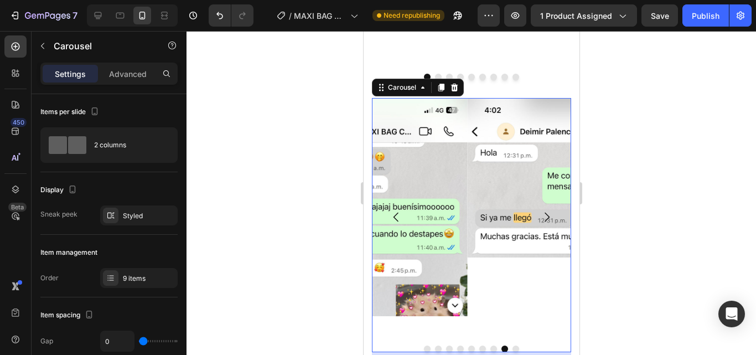
click at [396, 213] on icon "Carousel Back Arrow" at bounding box center [395, 217] width 5 height 9
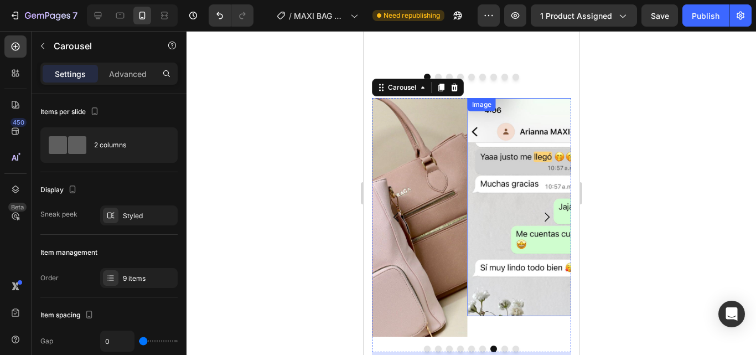
click at [499, 229] on img at bounding box center [562, 207] width 191 height 218
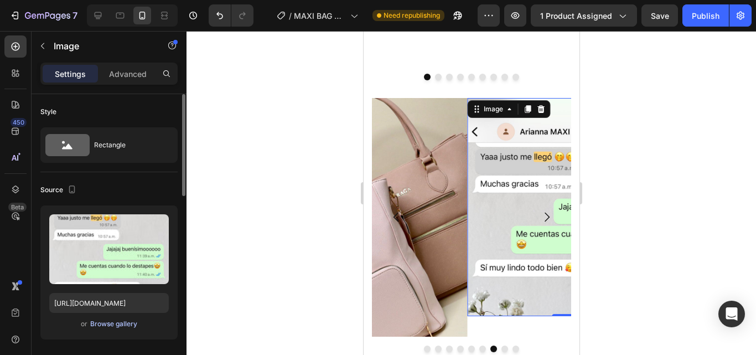
click at [122, 328] on div "Browse gallery" at bounding box center [113, 324] width 47 height 10
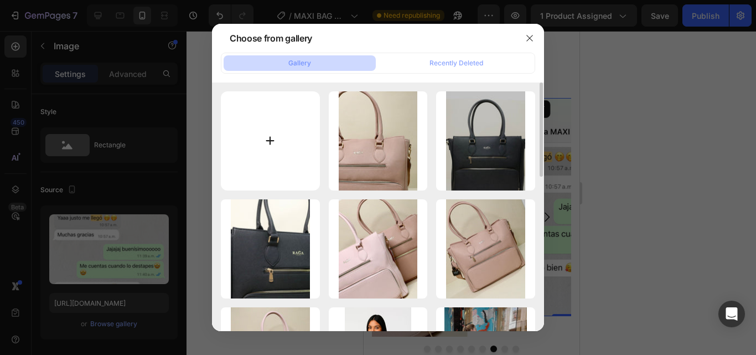
click at [275, 136] on input "file" at bounding box center [270, 140] width 99 height 99
type input "C:\fakepath\WhatsApp Image [DATE] 5.05.20 PM.jpeg"
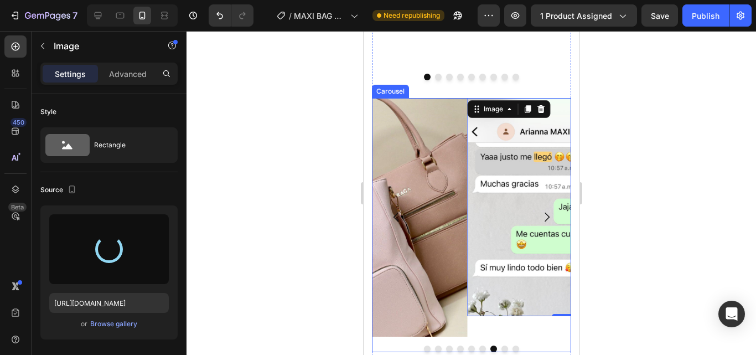
type input "[URL][DOMAIN_NAME]"
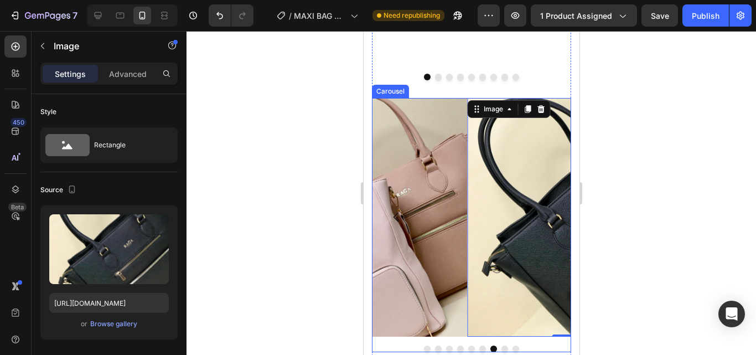
click at [549, 202] on button "Carousel Next Arrow" at bounding box center [546, 217] width 31 height 31
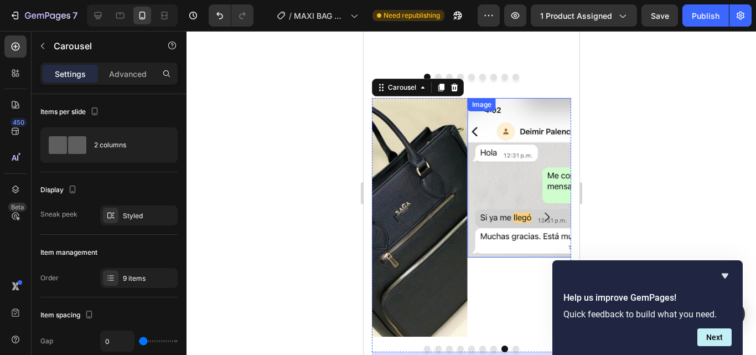
click at [505, 192] on img at bounding box center [562, 178] width 191 height 160
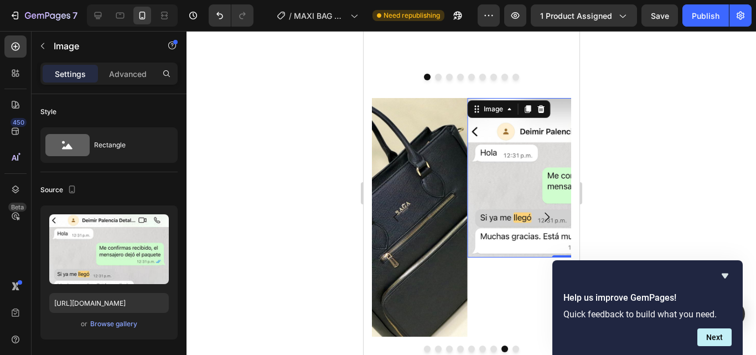
click at [493, 190] on img at bounding box center [562, 178] width 191 height 160
click at [118, 325] on div "Browse gallery" at bounding box center [113, 324] width 47 height 10
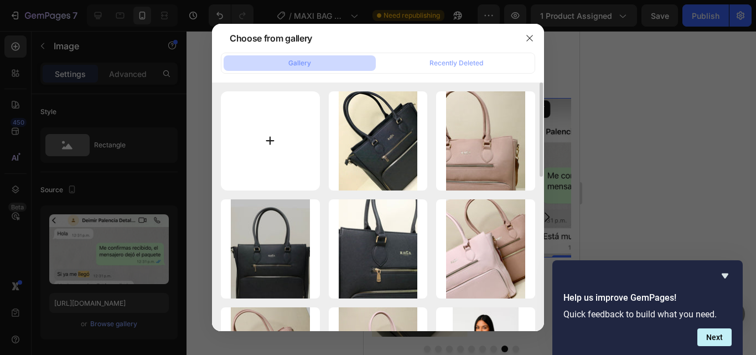
click at [259, 163] on input "file" at bounding box center [270, 140] width 99 height 99
click at [533, 34] on icon "button" at bounding box center [529, 38] width 9 height 9
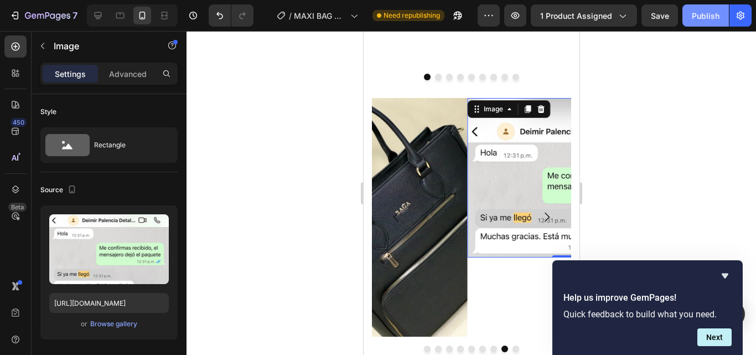
click at [696, 18] on div "Publish" at bounding box center [706, 16] width 28 height 12
click at [487, 161] on img at bounding box center [562, 178] width 191 height 160
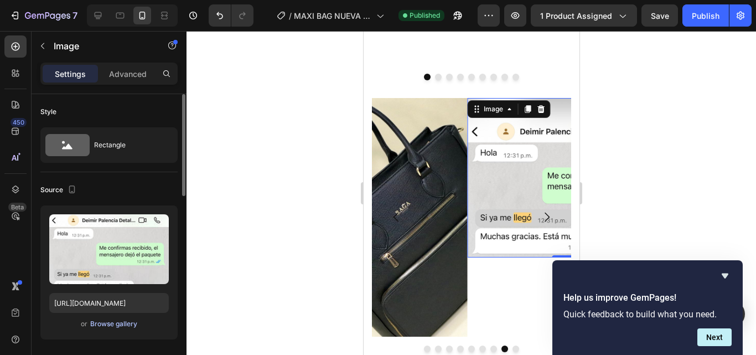
click at [122, 325] on div "Browse gallery" at bounding box center [113, 324] width 47 height 10
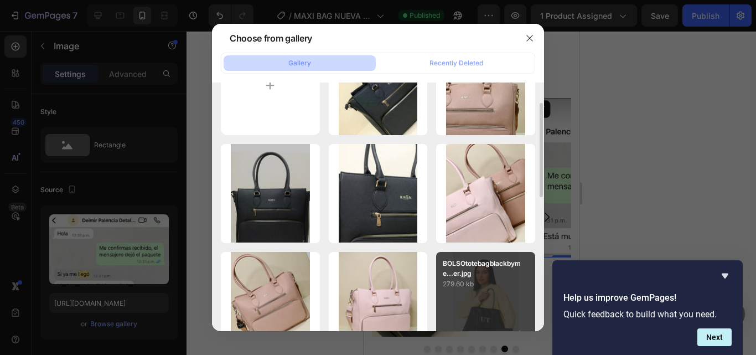
scroll to position [0, 0]
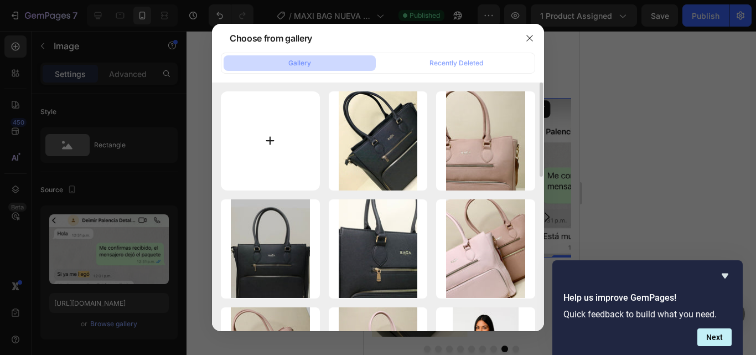
click at [277, 140] on input "file" at bounding box center [270, 140] width 99 height 99
click at [302, 156] on input "file" at bounding box center [270, 140] width 99 height 99
type input "C:\fakepath\WhatsApp Image [DATE] 5.05.22 PM (4).jpeg"
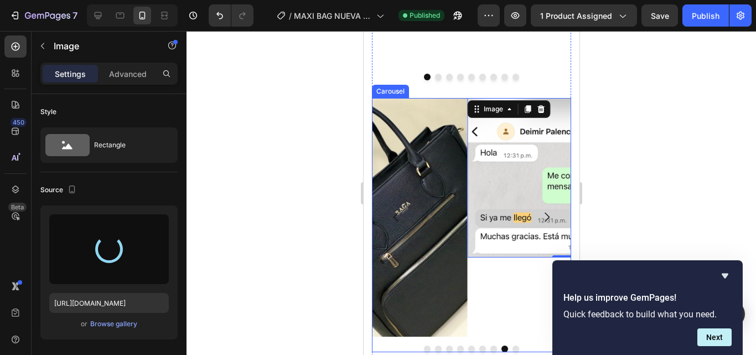
type input "[URL][DOMAIN_NAME]"
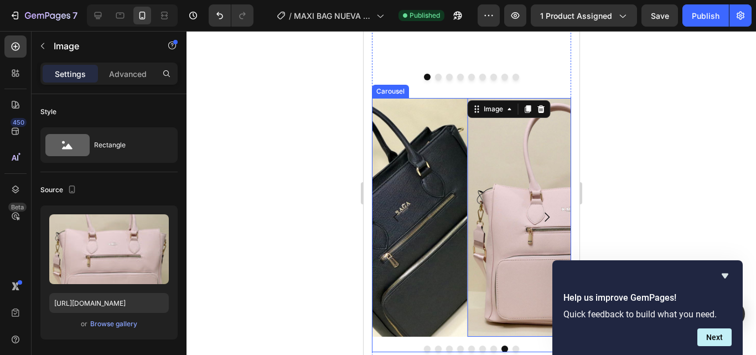
click at [540, 210] on icon "Carousel Next Arrow" at bounding box center [546, 216] width 13 height 13
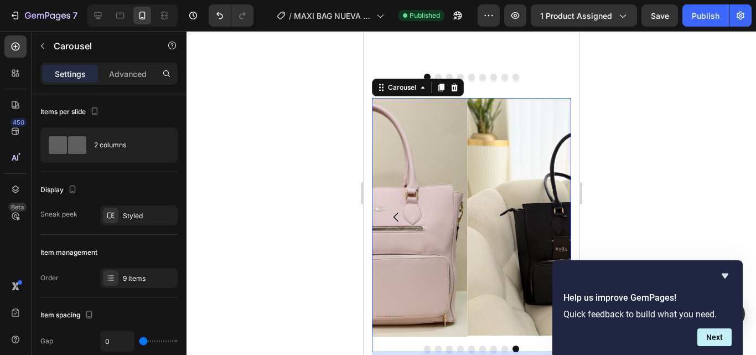
click at [544, 213] on icon "Carousel Next Arrow" at bounding box center [546, 217] width 5 height 9
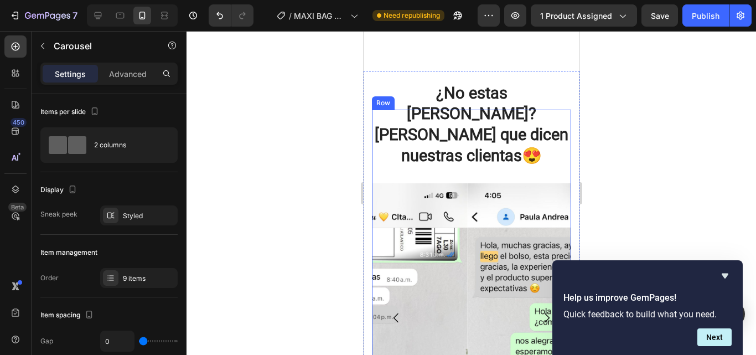
scroll to position [2698, 0]
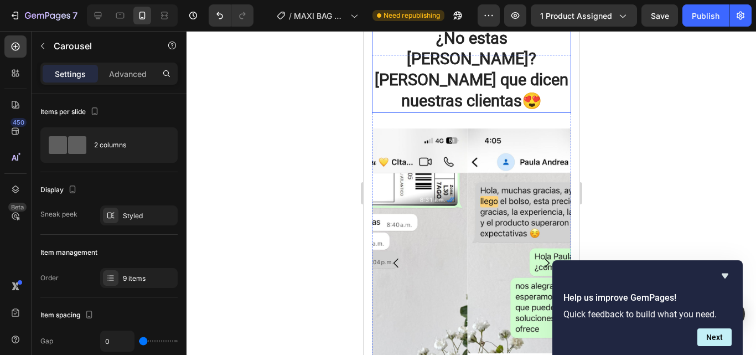
click at [450, 110] on strong "¿No estas [PERSON_NAME]? [PERSON_NAME] que dicen nuestras clientas😍" at bounding box center [471, 69] width 194 height 81
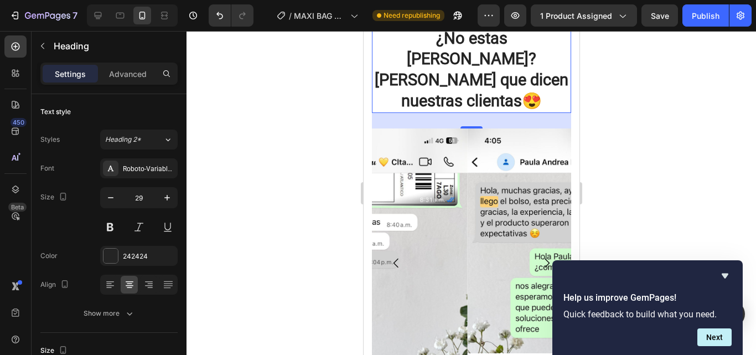
click at [438, 20] on icon at bounding box center [439, 17] width 6 height 8
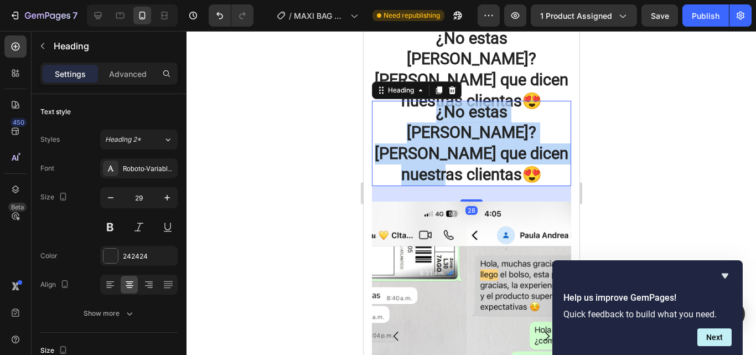
click at [466, 184] on strong "¿No estas [PERSON_NAME]? [PERSON_NAME] que dicen nuestras clientas😍" at bounding box center [471, 142] width 194 height 81
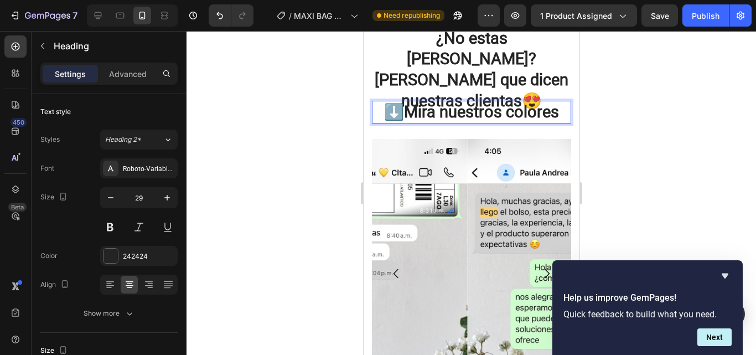
click at [558, 123] on p "⬇️Mira nuestros colores" at bounding box center [471, 112] width 197 height 21
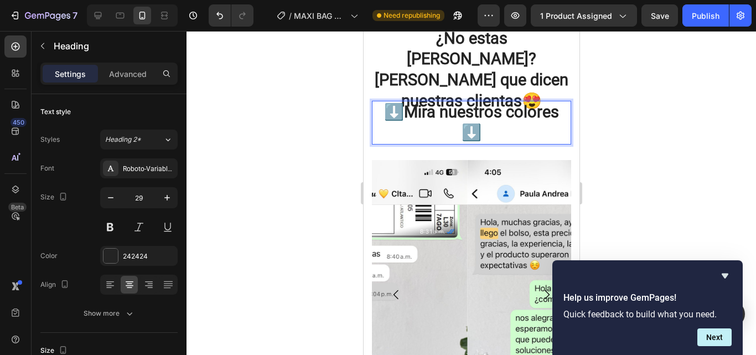
click at [556, 143] on p "⬇️Mira nuestros colores ⬇️" at bounding box center [471, 123] width 197 height 42
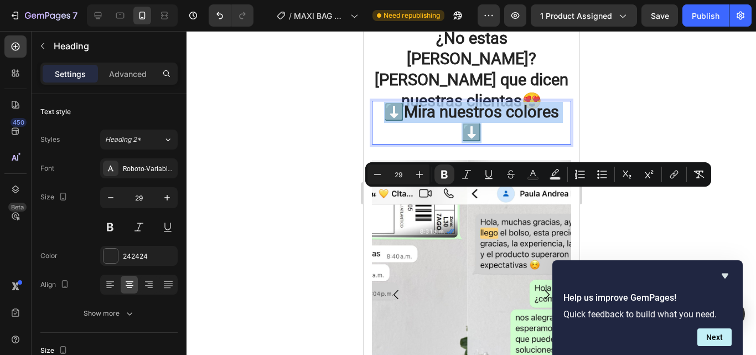
drag, startPoint x: 480, startPoint y: 224, endPoint x: 387, endPoint y: 204, distance: 95.1
click at [387, 143] on p "⬇️Mira nuestros colores ⬇️" at bounding box center [471, 123] width 197 height 42
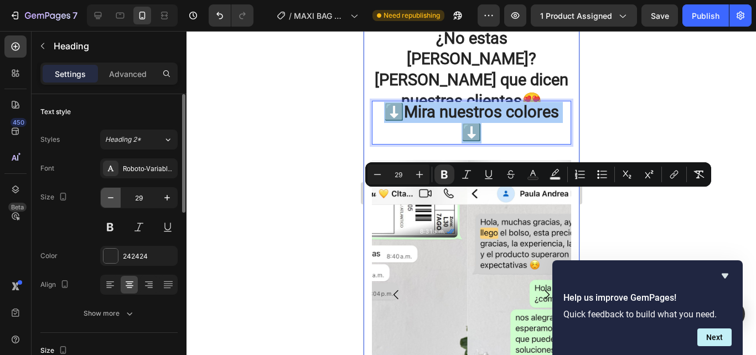
click at [111, 200] on icon "button" at bounding box center [110, 197] width 11 height 11
type input "28"
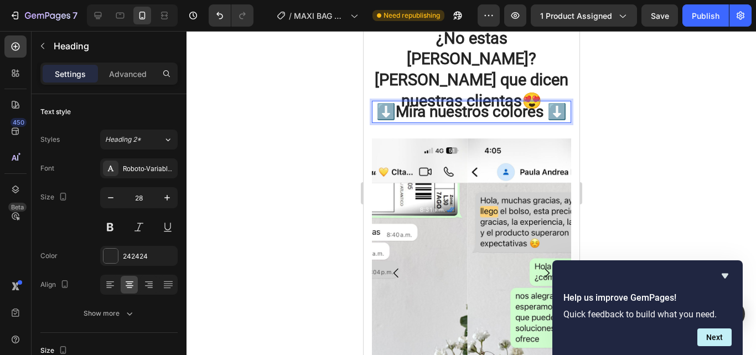
click at [436, 122] on p "⬇️Mira nuestros colores ⬇️" at bounding box center [471, 112] width 197 height 20
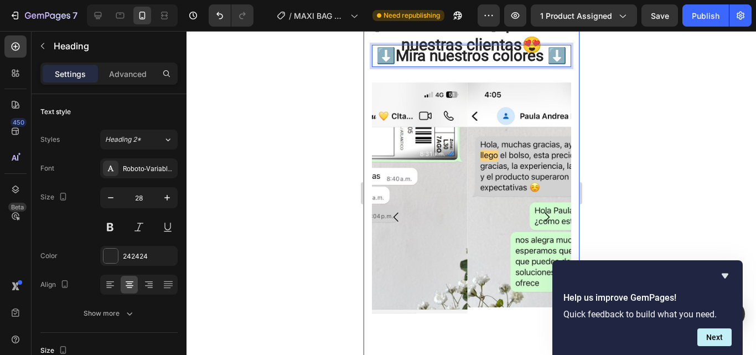
drag, startPoint x: 546, startPoint y: 54, endPoint x: 569, endPoint y: 61, distance: 23.3
click at [616, 68] on div at bounding box center [472, 193] width 570 height 324
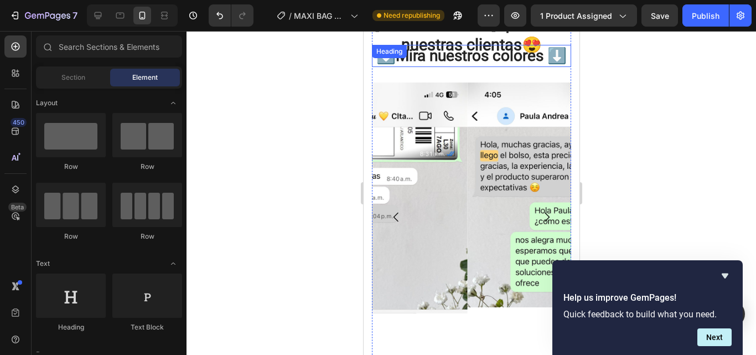
click at [522, 61] on p "⁠⁠⁠⁠⁠⁠⁠ ⬇️Mira nuestros colores ⬇️" at bounding box center [471, 56] width 197 height 20
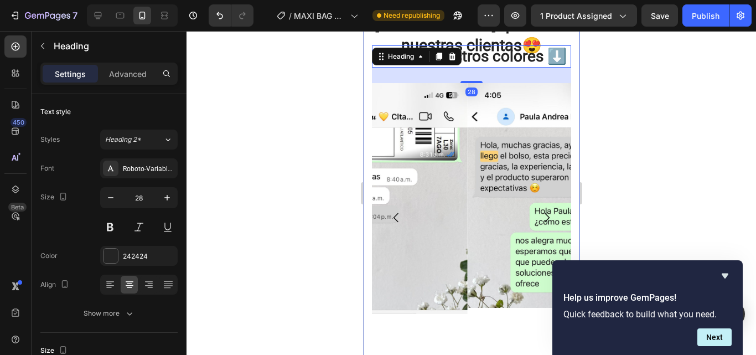
scroll to position [2809, 0]
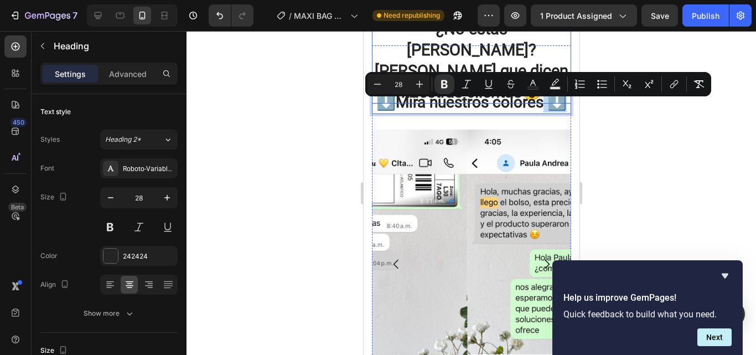
drag, startPoint x: 545, startPoint y: 113, endPoint x: 551, endPoint y: 68, distance: 45.3
click at [611, 143] on div at bounding box center [472, 193] width 570 height 324
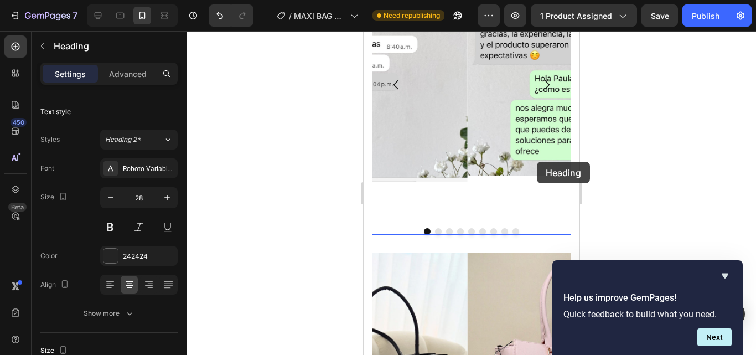
scroll to position [3031, 0]
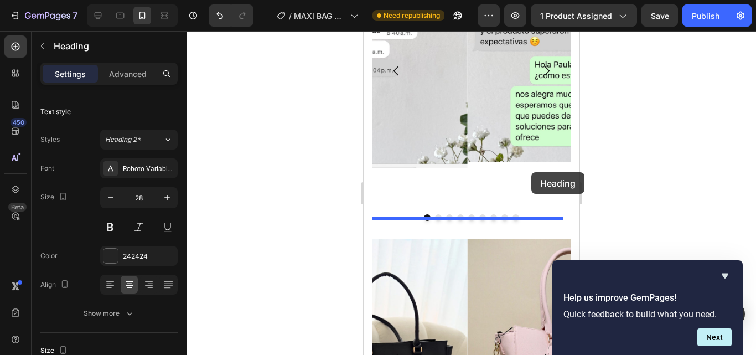
drag, startPoint x: 524, startPoint y: 110, endPoint x: 531, endPoint y: 172, distance: 62.4
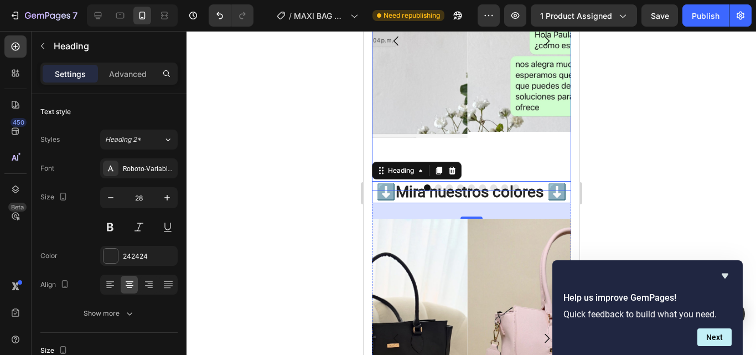
scroll to position [3000, 0]
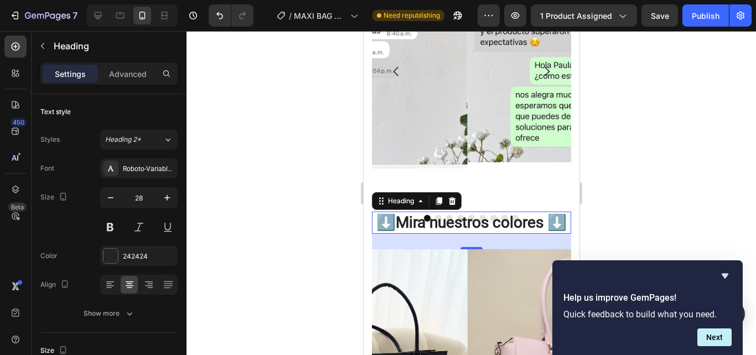
click at [667, 172] on div at bounding box center [472, 193] width 570 height 324
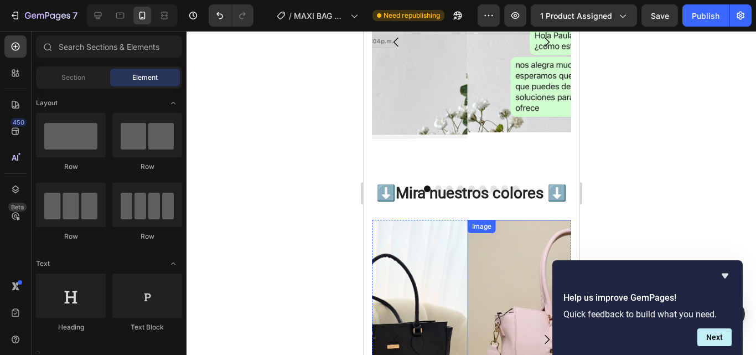
scroll to position [3056, 0]
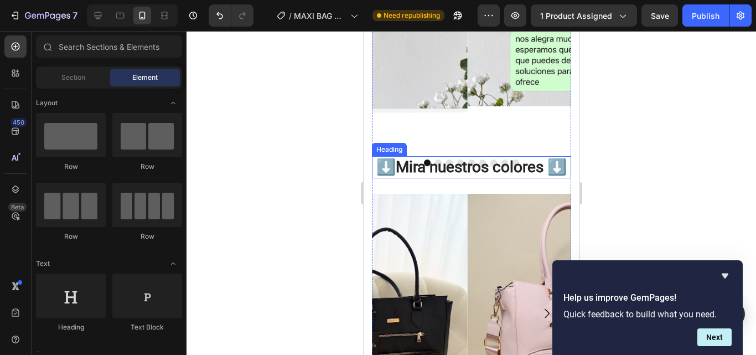
click at [499, 163] on p "⁠⁠⁠⁠⁠⁠⁠ ⬇️Mira nuestros colores ⬇️" at bounding box center [471, 167] width 197 height 20
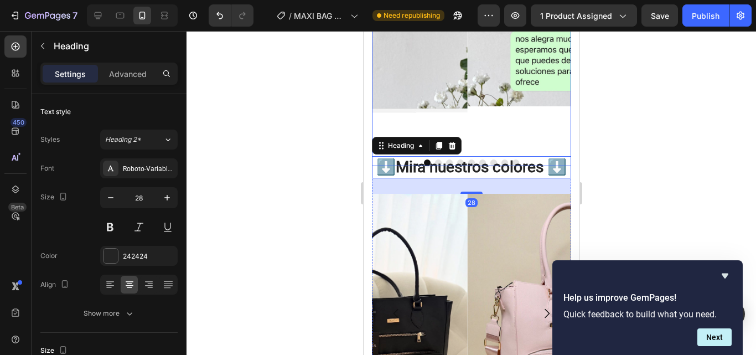
click at [499, 110] on div "Image" at bounding box center [562, 16] width 191 height 269
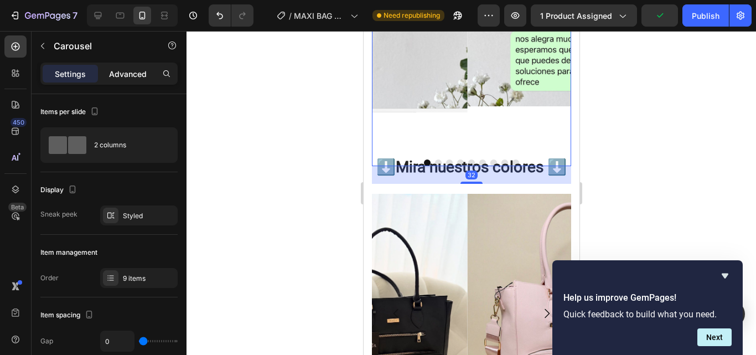
click at [128, 77] on p "Advanced" at bounding box center [128, 74] width 38 height 12
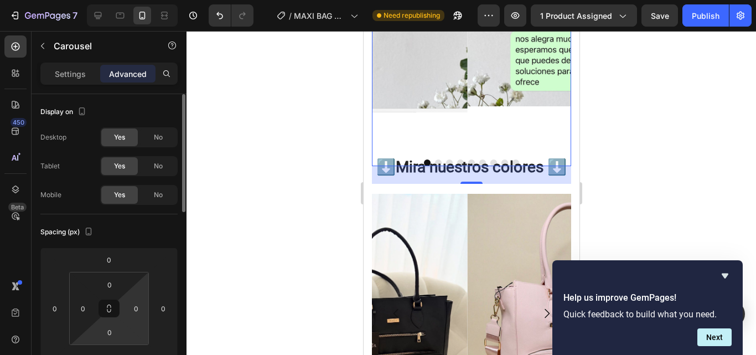
scroll to position [55, 0]
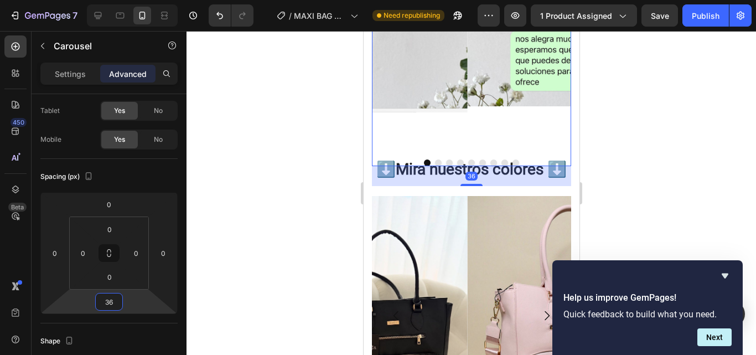
type input "32"
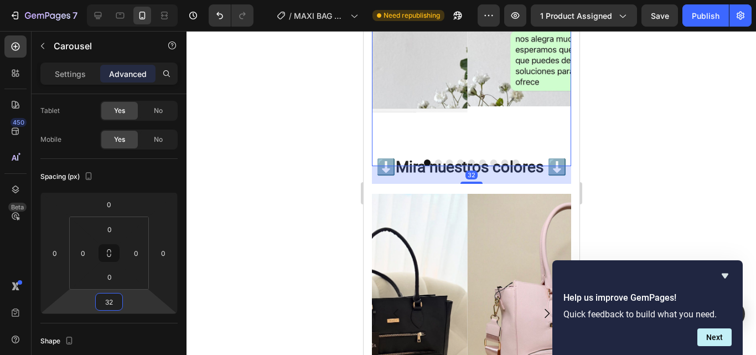
click at [135, 0] on html "7 Version history / MAXI BAG NUEVA LANDING Need republishing Preview 1 product …" at bounding box center [378, 0] width 756 height 0
click at [596, 136] on div at bounding box center [472, 193] width 570 height 324
drag, startPoint x: 209, startPoint y: 99, endPoint x: 589, endPoint y: 135, distance: 382.1
click at [596, 136] on div at bounding box center [472, 193] width 570 height 324
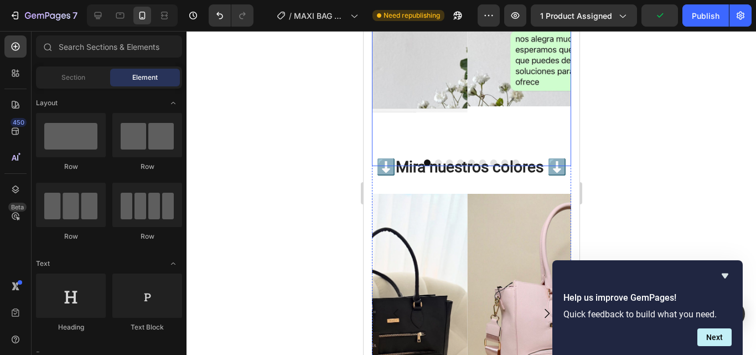
click at [544, 120] on div "Image" at bounding box center [562, 16] width 191 height 269
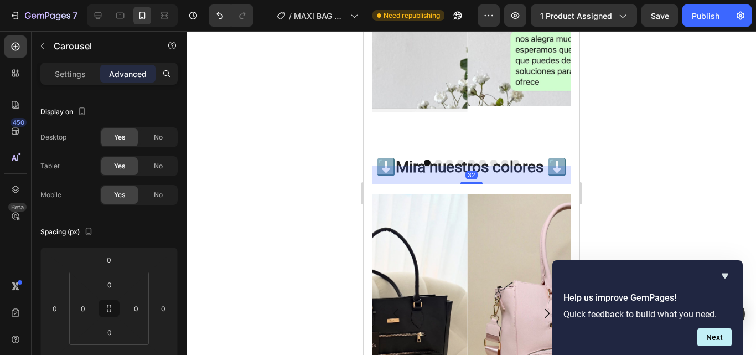
click at [539, 166] on div "32" at bounding box center [470, 175] width 199 height 18
click at [599, 152] on div at bounding box center [472, 193] width 570 height 324
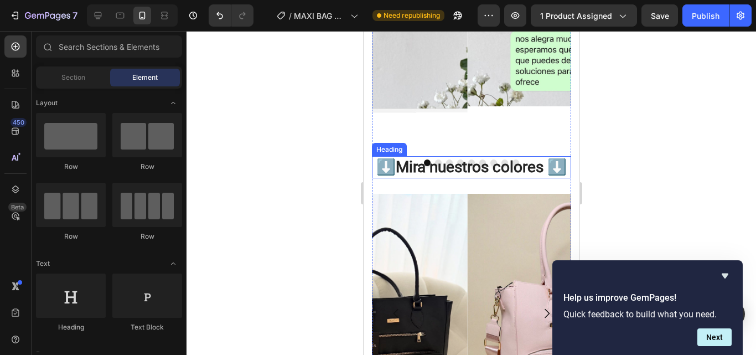
click at [540, 171] on p "⁠⁠⁠⁠⁠⁠⁠ ⬇️Mira nuestros colores ⬇️" at bounding box center [471, 167] width 197 height 20
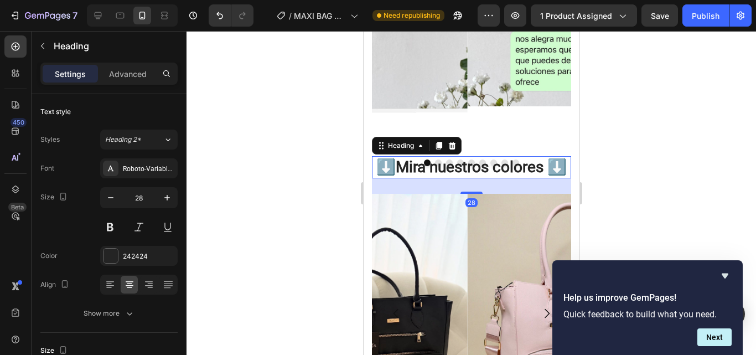
click at [129, 84] on div "Settings Advanced" at bounding box center [108, 74] width 137 height 22
click at [129, 78] on p "Advanced" at bounding box center [128, 74] width 38 height 12
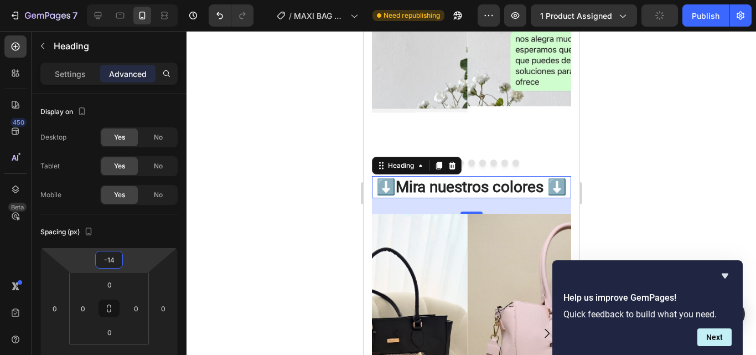
type input "-18"
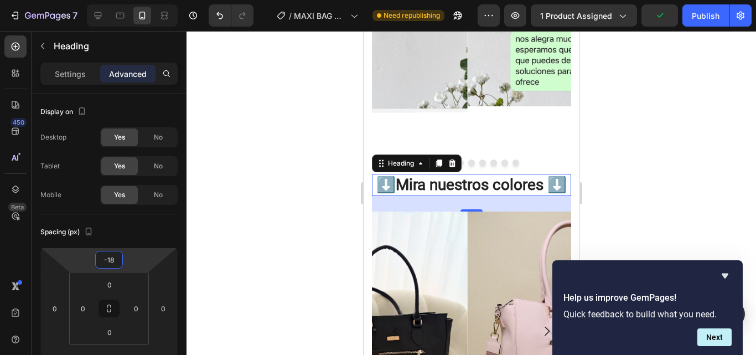
drag, startPoint x: 134, startPoint y: 267, endPoint x: 140, endPoint y: 258, distance: 10.4
click at [140, 0] on html "7 Version history / MAXI BAG NUEVA LANDING Need republishing Preview 1 product …" at bounding box center [378, 0] width 756 height 0
click at [602, 117] on div at bounding box center [472, 193] width 570 height 324
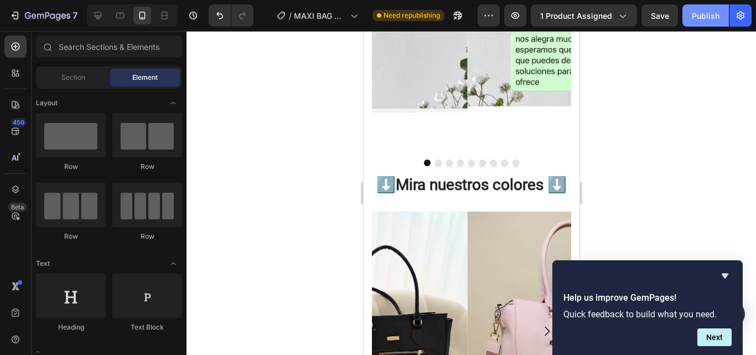
click at [701, 16] on div "Publish" at bounding box center [706, 16] width 28 height 12
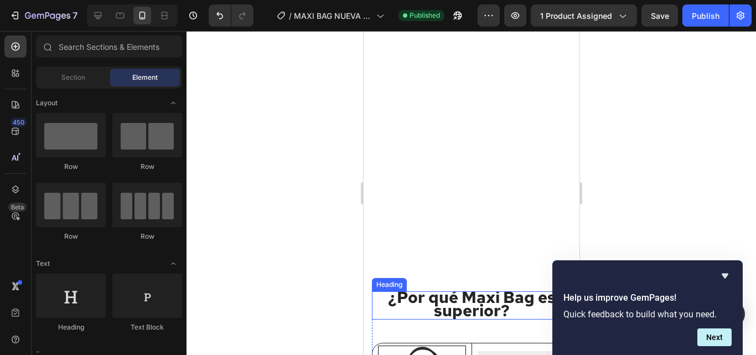
scroll to position [2101, 0]
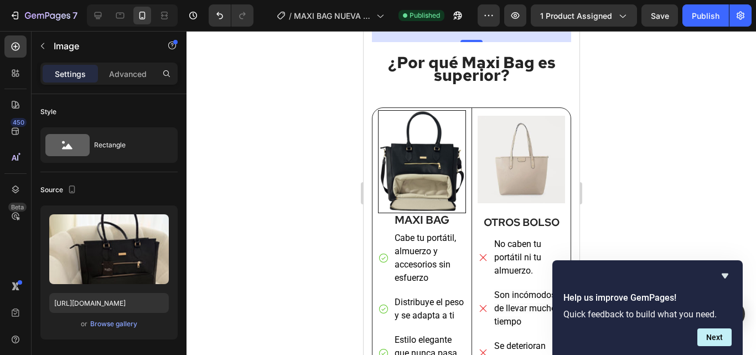
scroll to position [2045, 0]
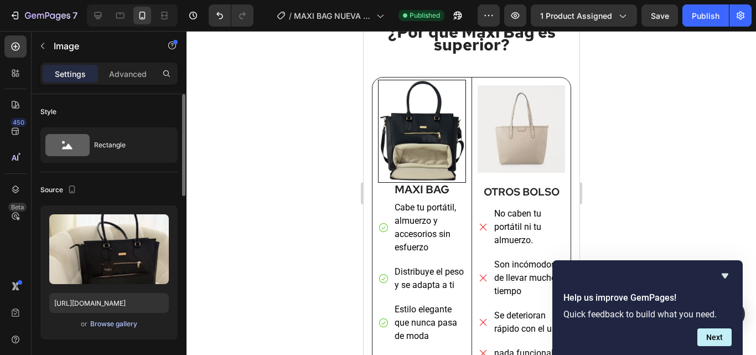
click at [126, 324] on div "Browse gallery" at bounding box center [113, 324] width 47 height 10
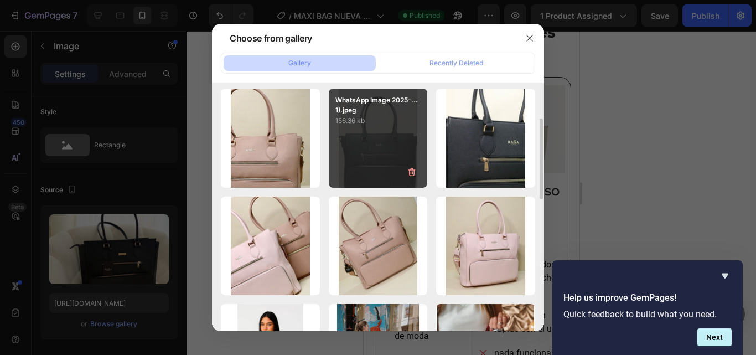
scroll to position [166, 0]
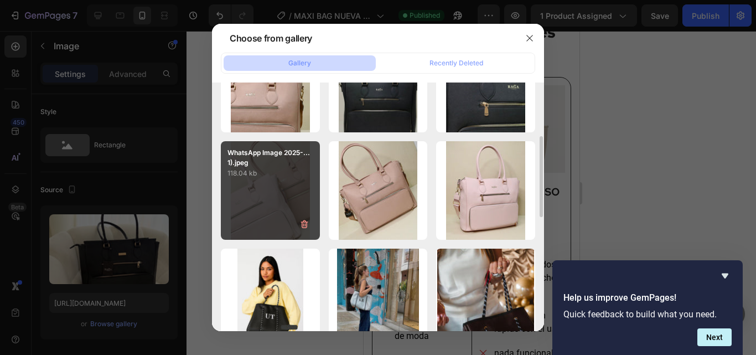
click at [303, 190] on div "WhatsApp Image 2025-...1).jpeg 118.04 kb" at bounding box center [270, 190] width 99 height 99
type input "[URL][DOMAIN_NAME]"
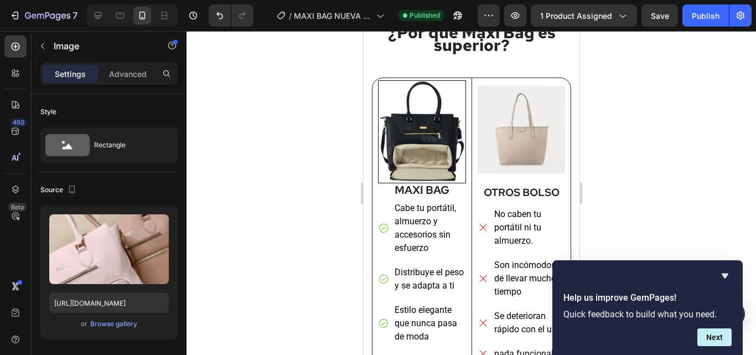
click at [627, 170] on div at bounding box center [472, 193] width 570 height 324
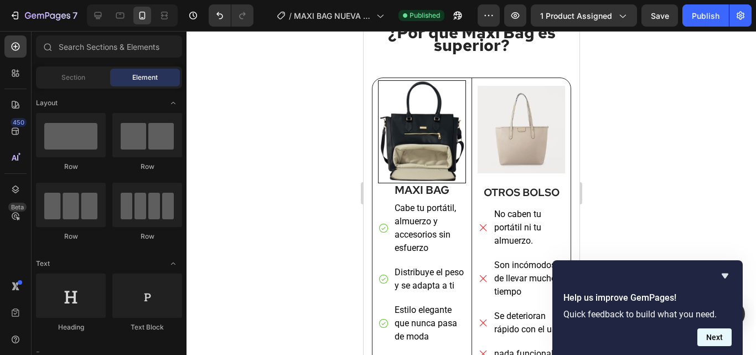
click at [715, 333] on button "Next" at bounding box center [715, 337] width 34 height 18
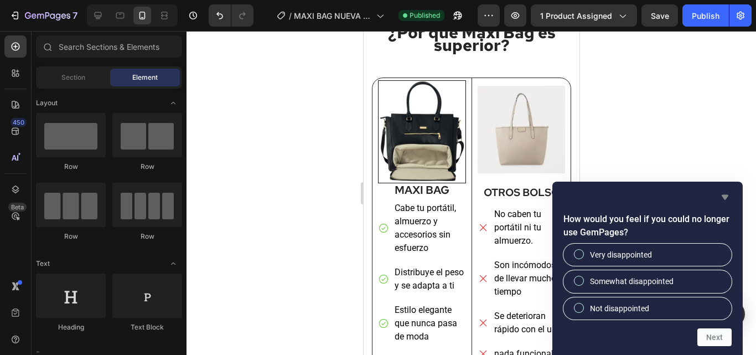
click at [725, 197] on icon "Hide survey" at bounding box center [725, 197] width 7 height 5
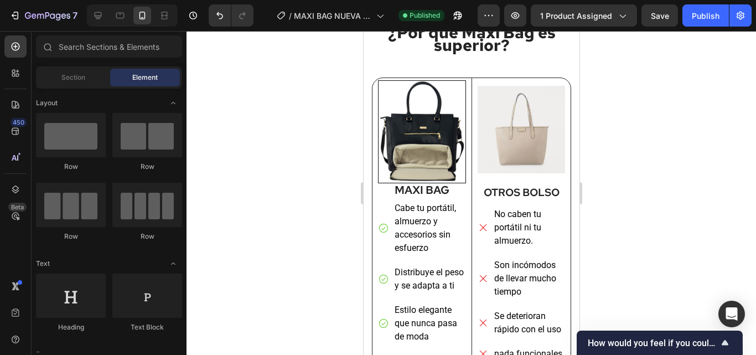
click at [683, 138] on div at bounding box center [472, 193] width 570 height 324
click at [705, 19] on div "Publish" at bounding box center [706, 16] width 28 height 12
click at [57, 16] on icon "button" at bounding box center [47, 16] width 45 height 9
